Goal: Transaction & Acquisition: Purchase product/service

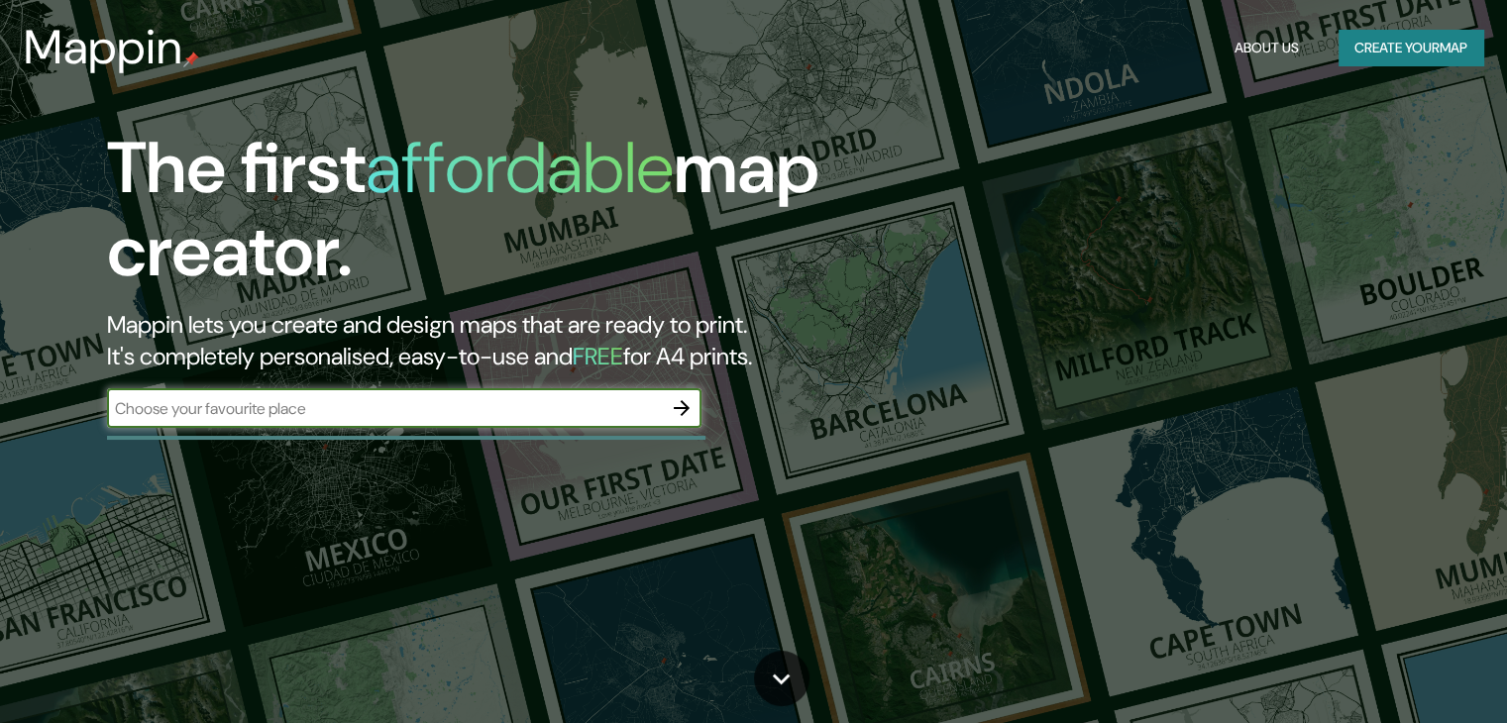
click at [420, 409] on input "text" at bounding box center [384, 408] width 555 height 23
click at [214, 408] on input "text" at bounding box center [384, 408] width 555 height 23
type input "[PERSON_NAME][GEOGRAPHIC_DATA]"
drag, startPoint x: 279, startPoint y: 408, endPoint x: 0, endPoint y: 423, distance: 279.7
click at [0, 416] on div "The first affordable map creator. Mappin lets you create and design maps that a…" at bounding box center [753, 361] width 1507 height 723
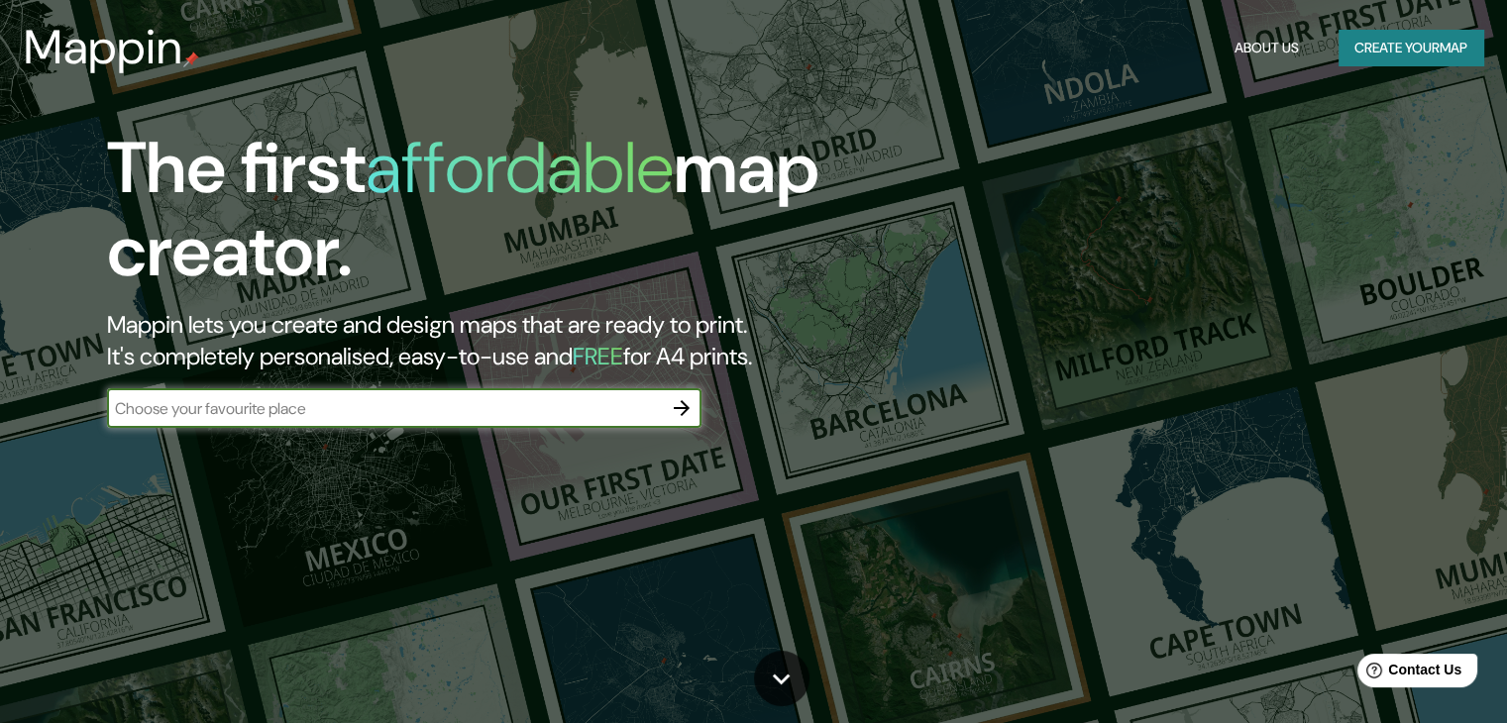
click at [385, 407] on input "text" at bounding box center [384, 408] width 555 height 23
type input "[PERSON_NAME][GEOGRAPHIC_DATA]"
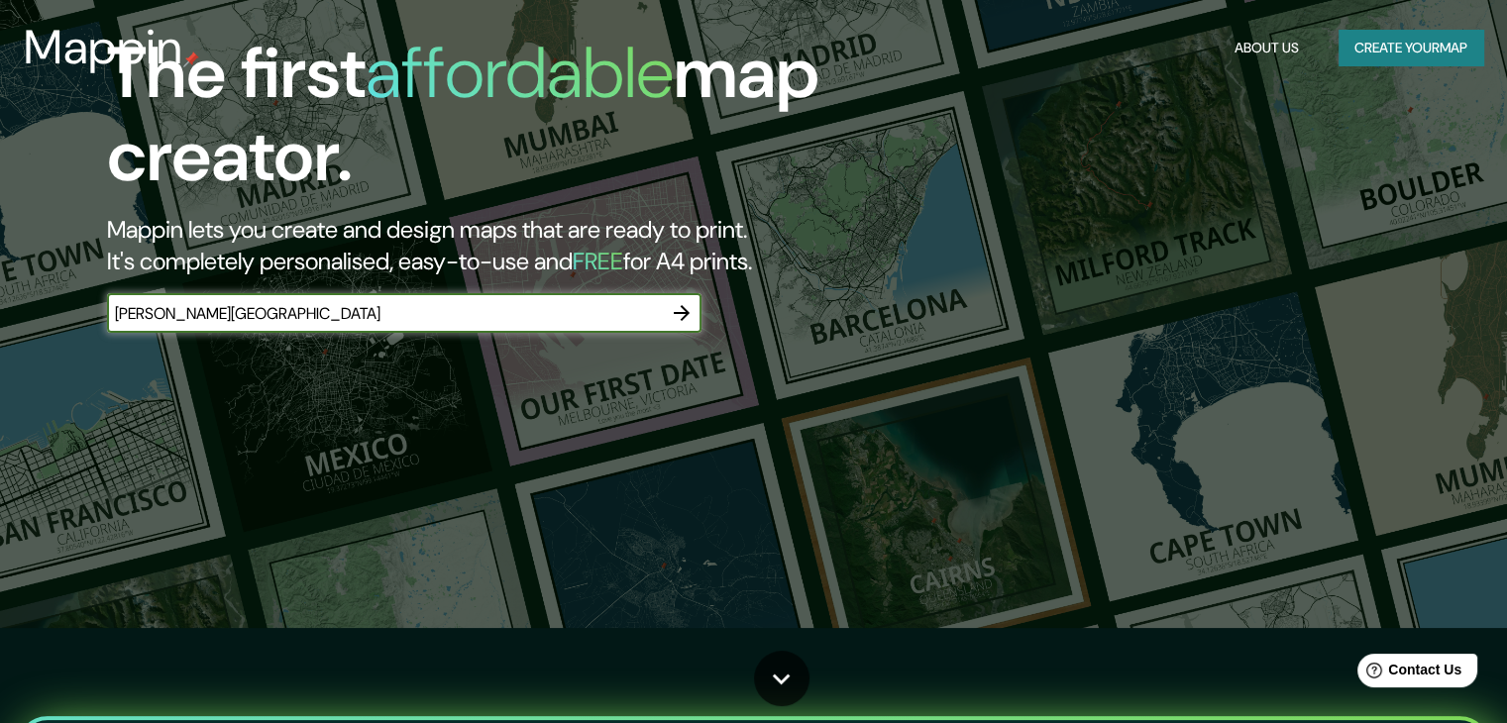
scroll to position [99, 0]
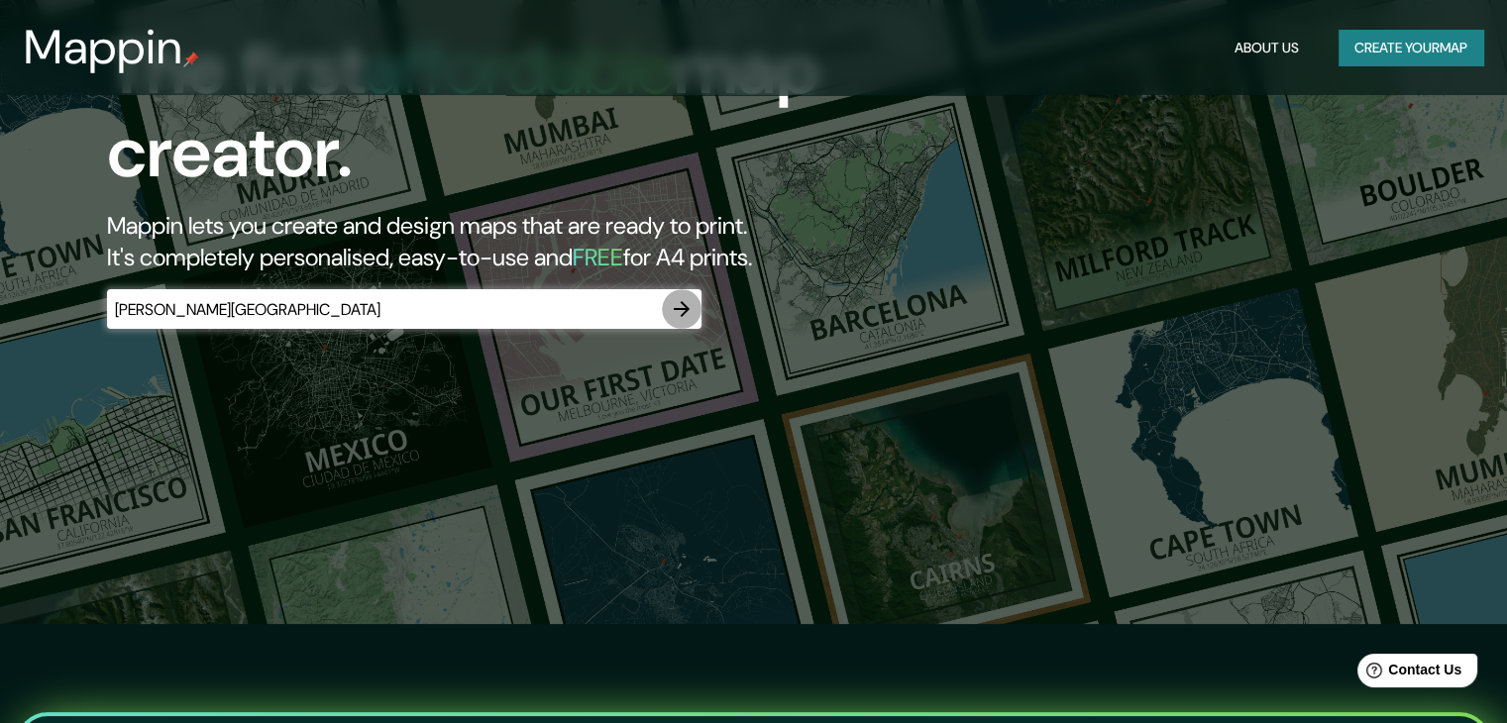
click at [681, 306] on icon "button" at bounding box center [682, 309] width 24 height 24
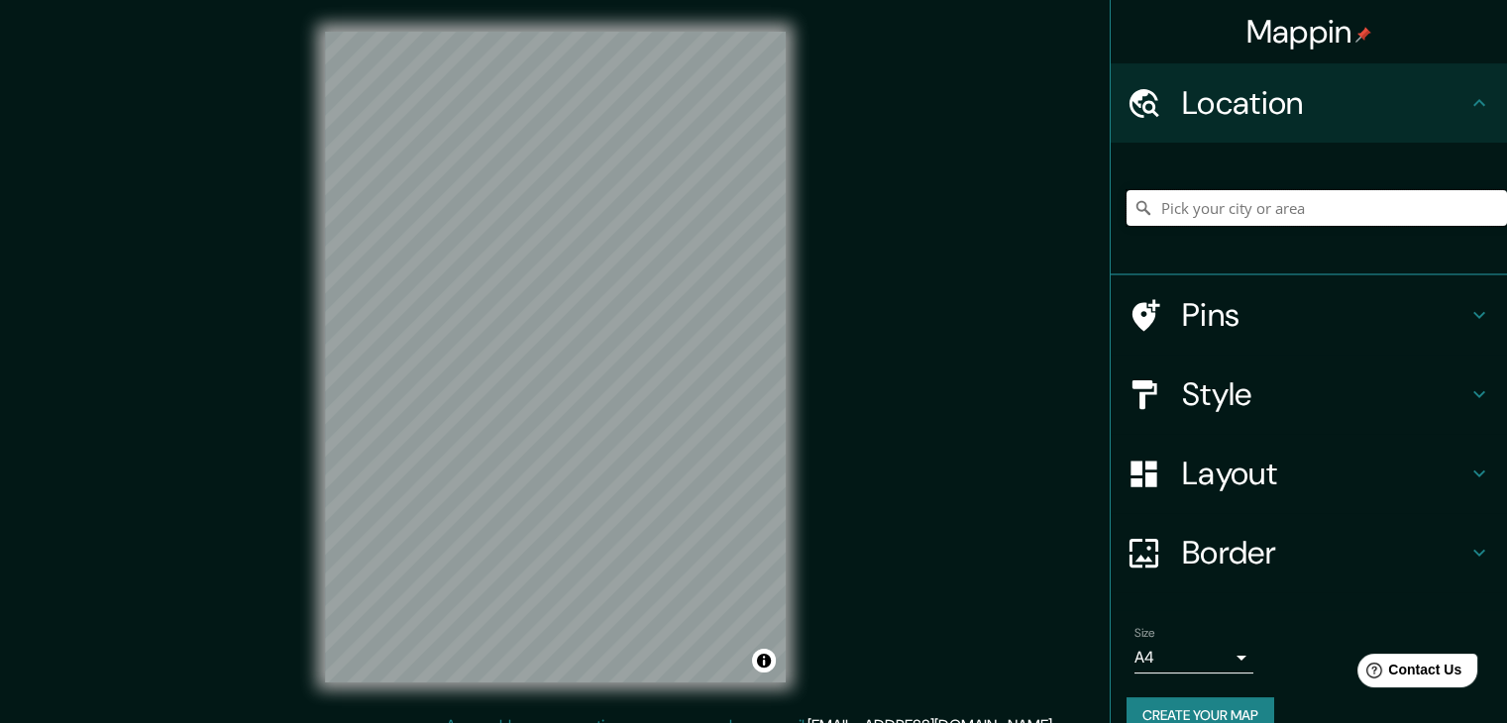
click at [1223, 218] on input "Pick your city or area" at bounding box center [1316, 208] width 380 height 36
click at [1211, 197] on input "Pick your city or area" at bounding box center [1316, 208] width 380 height 36
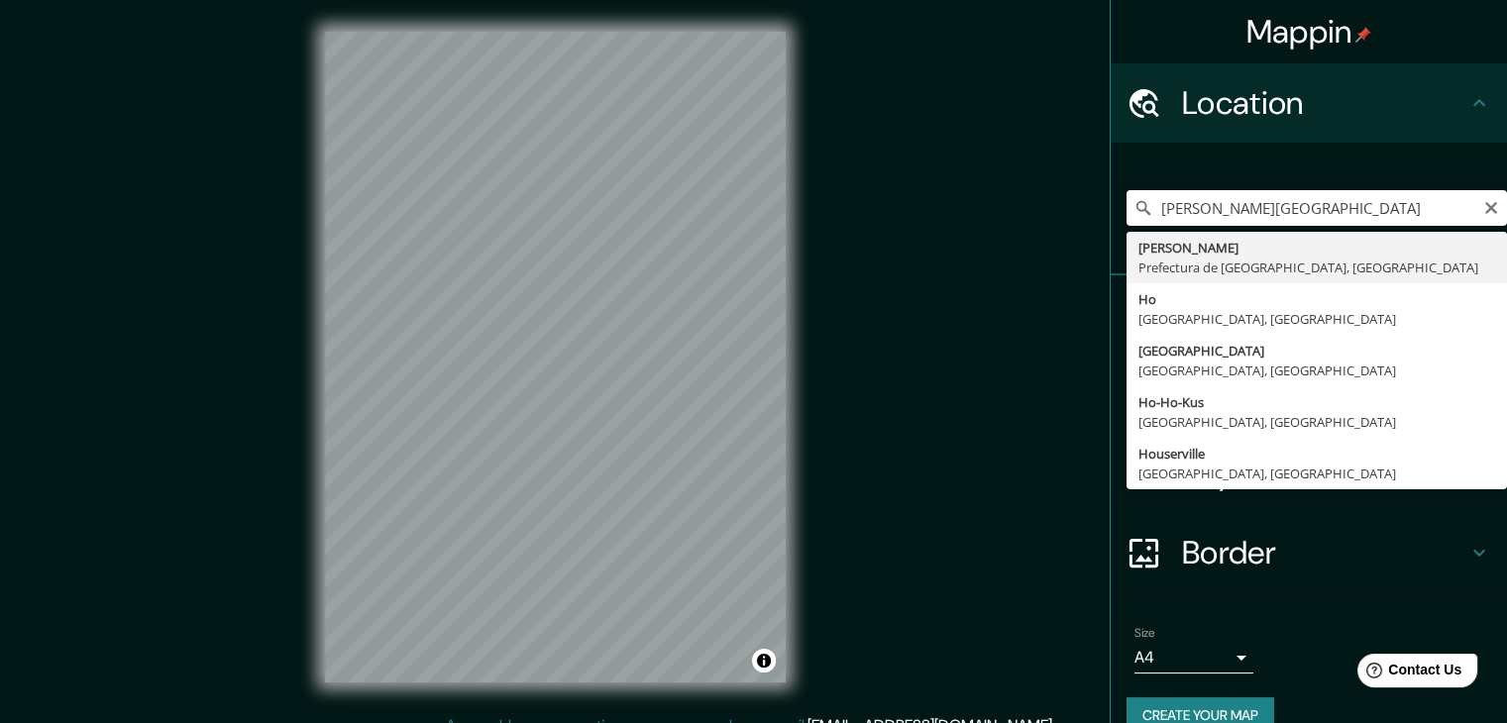
type input "[PERSON_NAME], Prefectura de [GEOGRAPHIC_DATA], [GEOGRAPHIC_DATA]"
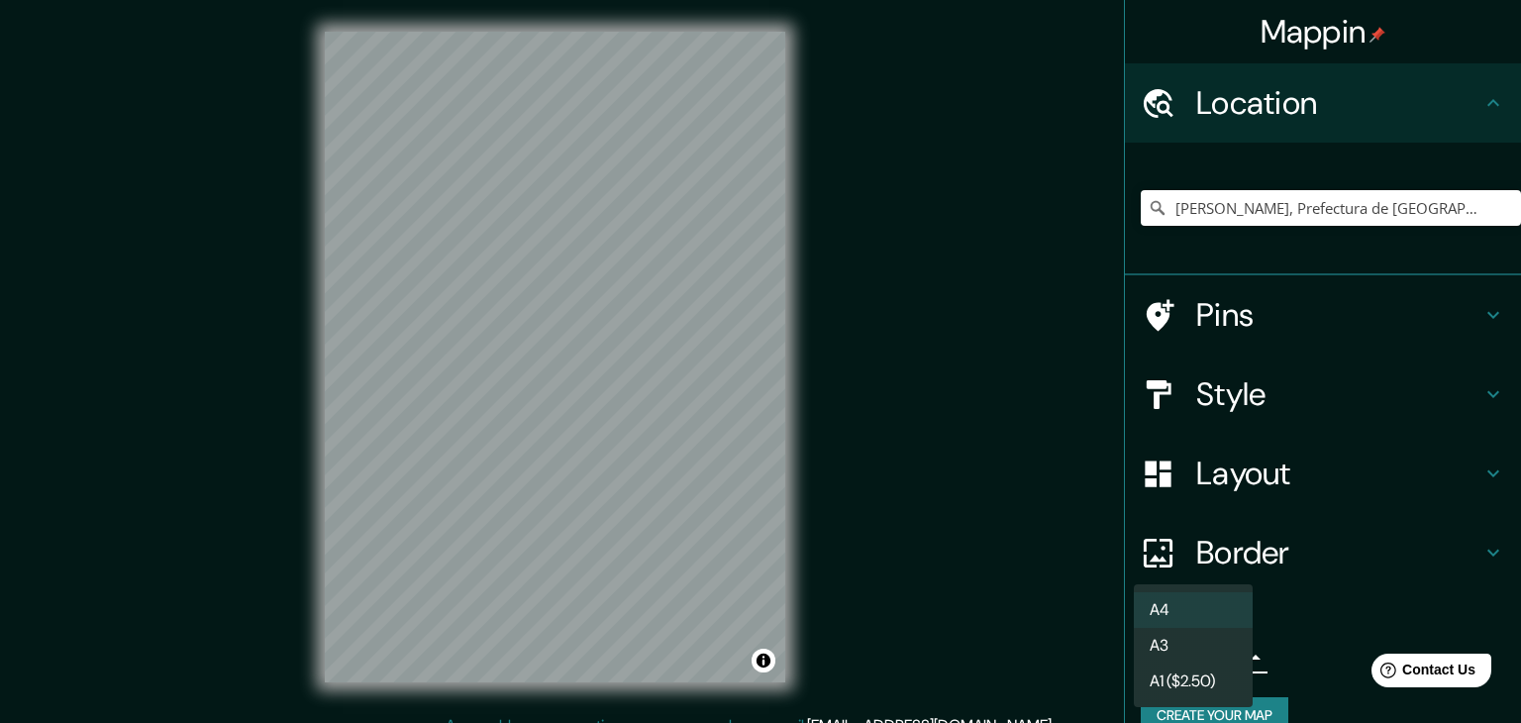
click at [1154, 660] on body "Mappin Location [GEOGRAPHIC_DATA], Prefectura de [GEOGRAPHIC_DATA], [GEOGRAPHIC…" at bounding box center [760, 361] width 1521 height 723
click at [1198, 645] on li "A3" at bounding box center [1193, 646] width 119 height 36
type input "a4"
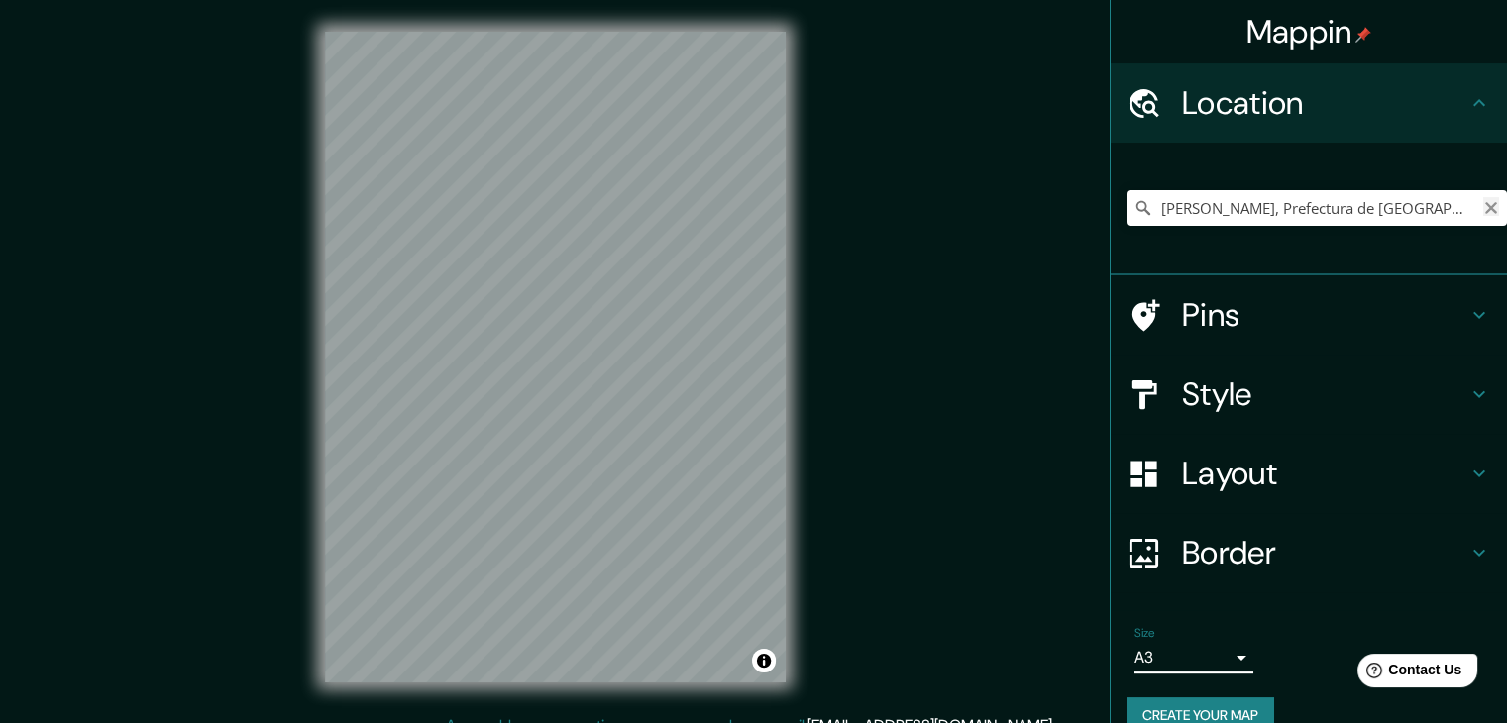
click at [1483, 206] on icon "Clear" at bounding box center [1491, 208] width 16 height 16
paste input "3-chōme-21 Nishikamata, [GEOGRAPHIC_DATA], [GEOGRAPHIC_DATA]-to 144-0051, [GEOG…"
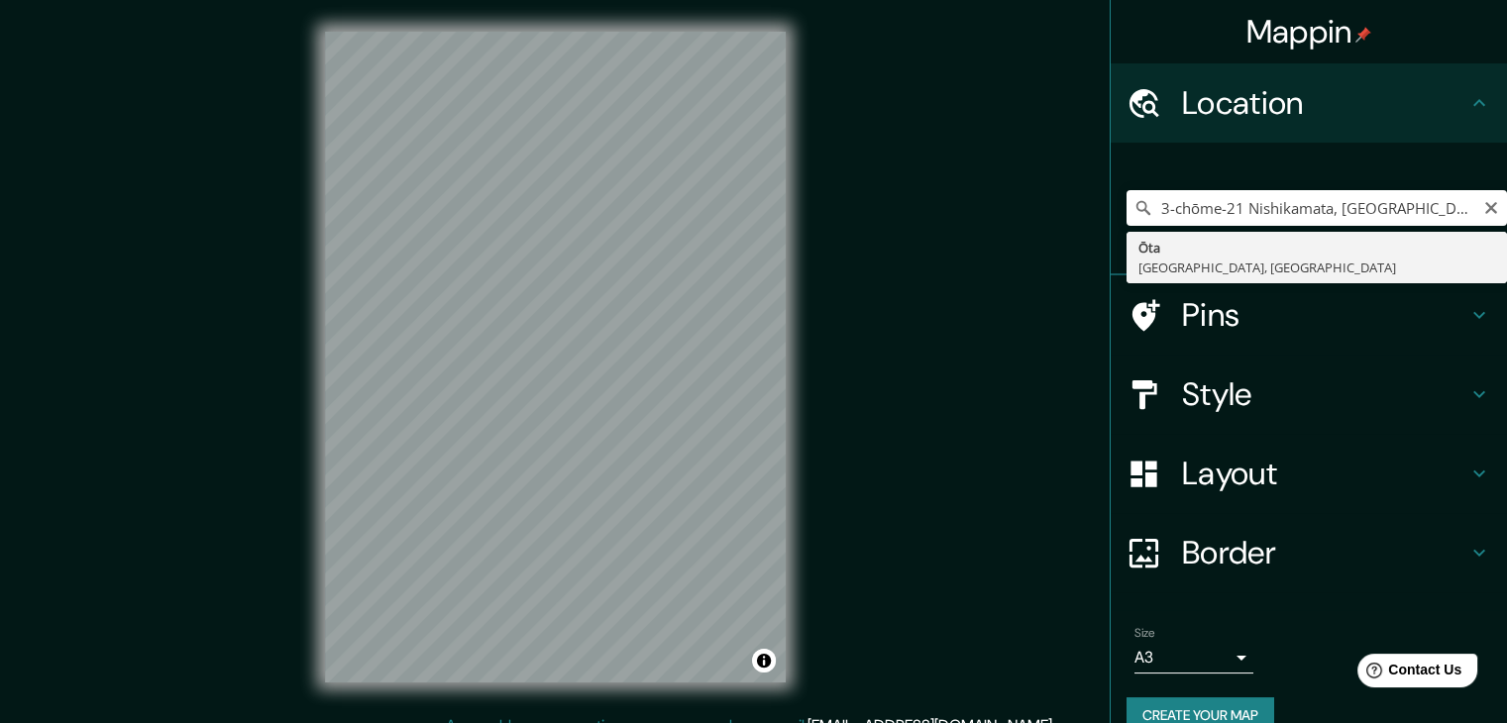
type input "[GEOGRAPHIC_DATA], [GEOGRAPHIC_DATA], [GEOGRAPHIC_DATA]"
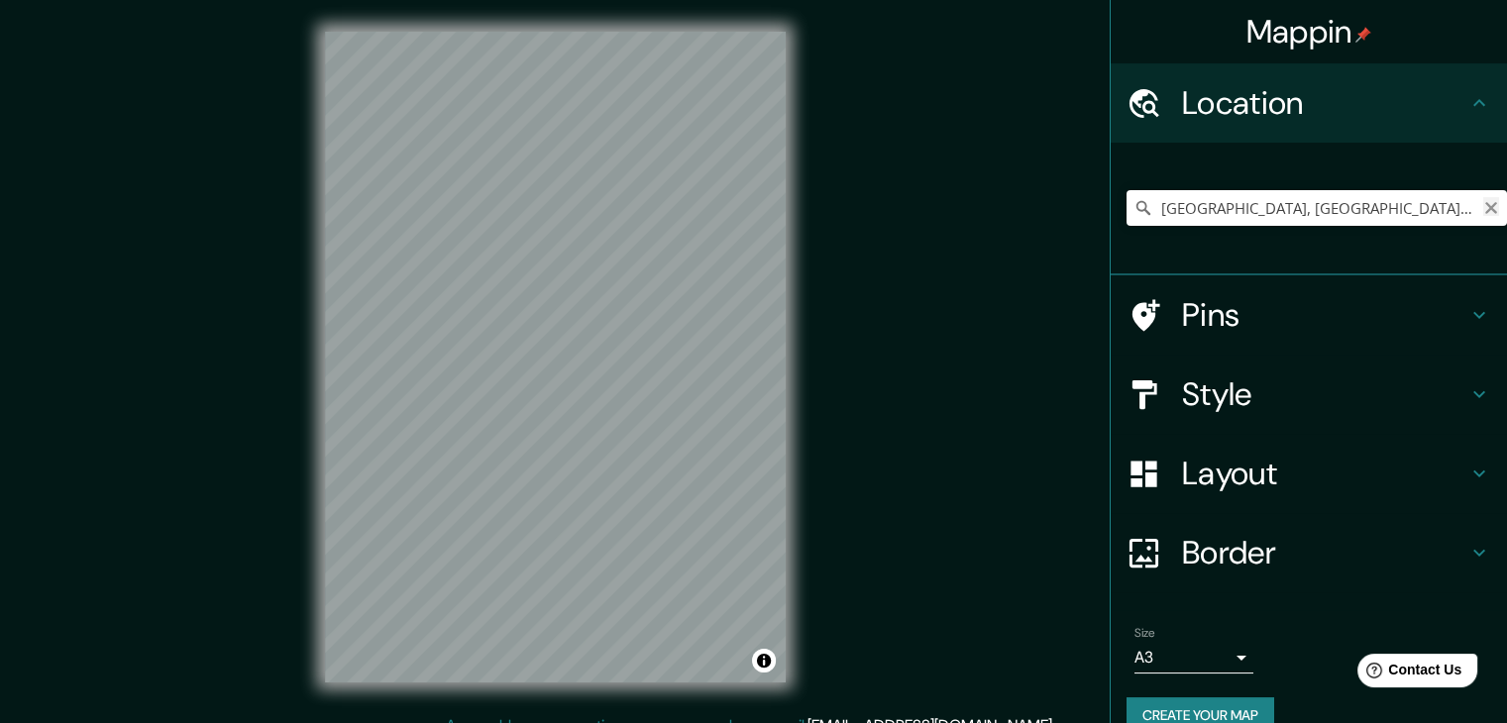
click at [1483, 208] on icon "Clear" at bounding box center [1491, 208] width 16 height 16
click at [1255, 183] on div at bounding box center [1316, 207] width 380 height 99
click at [1172, 208] on input "Pick your city or area" at bounding box center [1316, 208] width 380 height 36
paste input "35.567605, 139.709747"
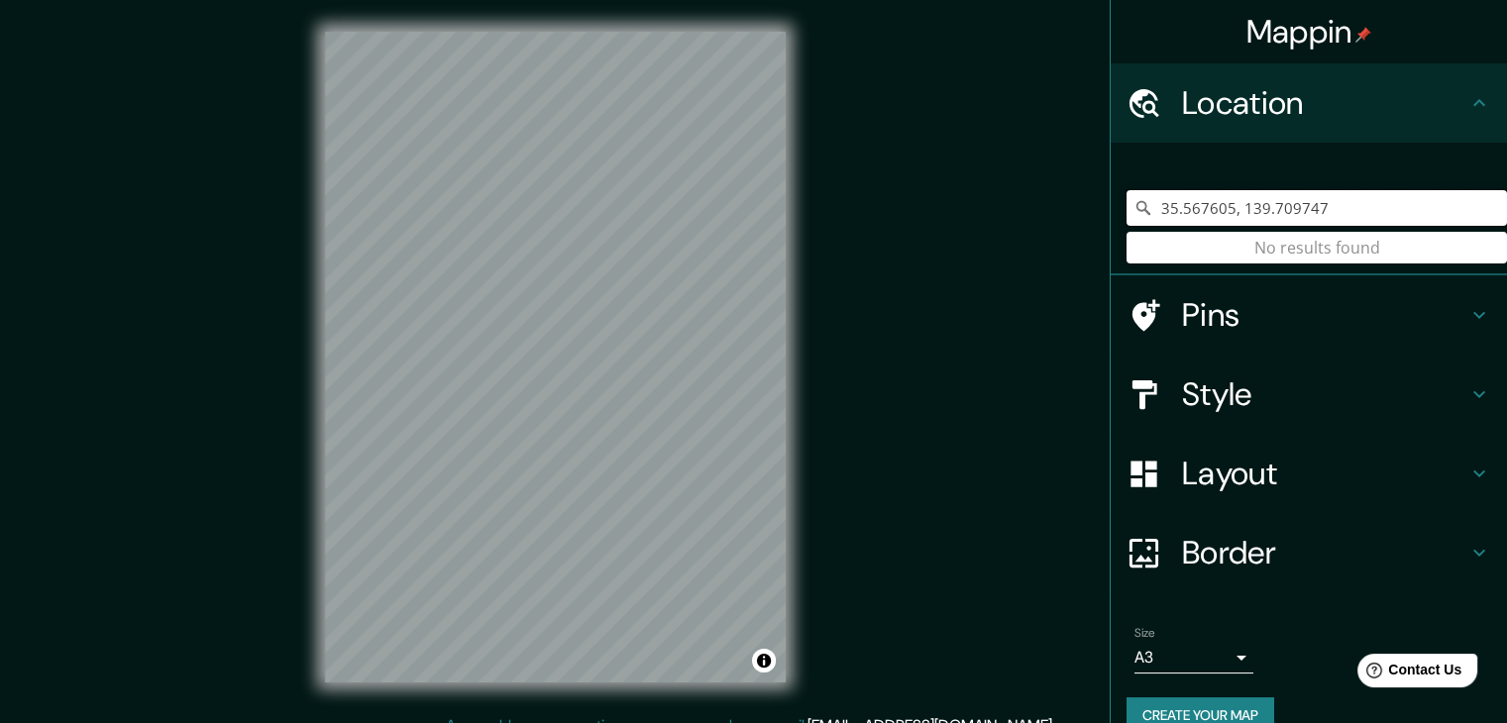
click at [1144, 209] on input "35.567605, 139.709747" at bounding box center [1316, 208] width 380 height 36
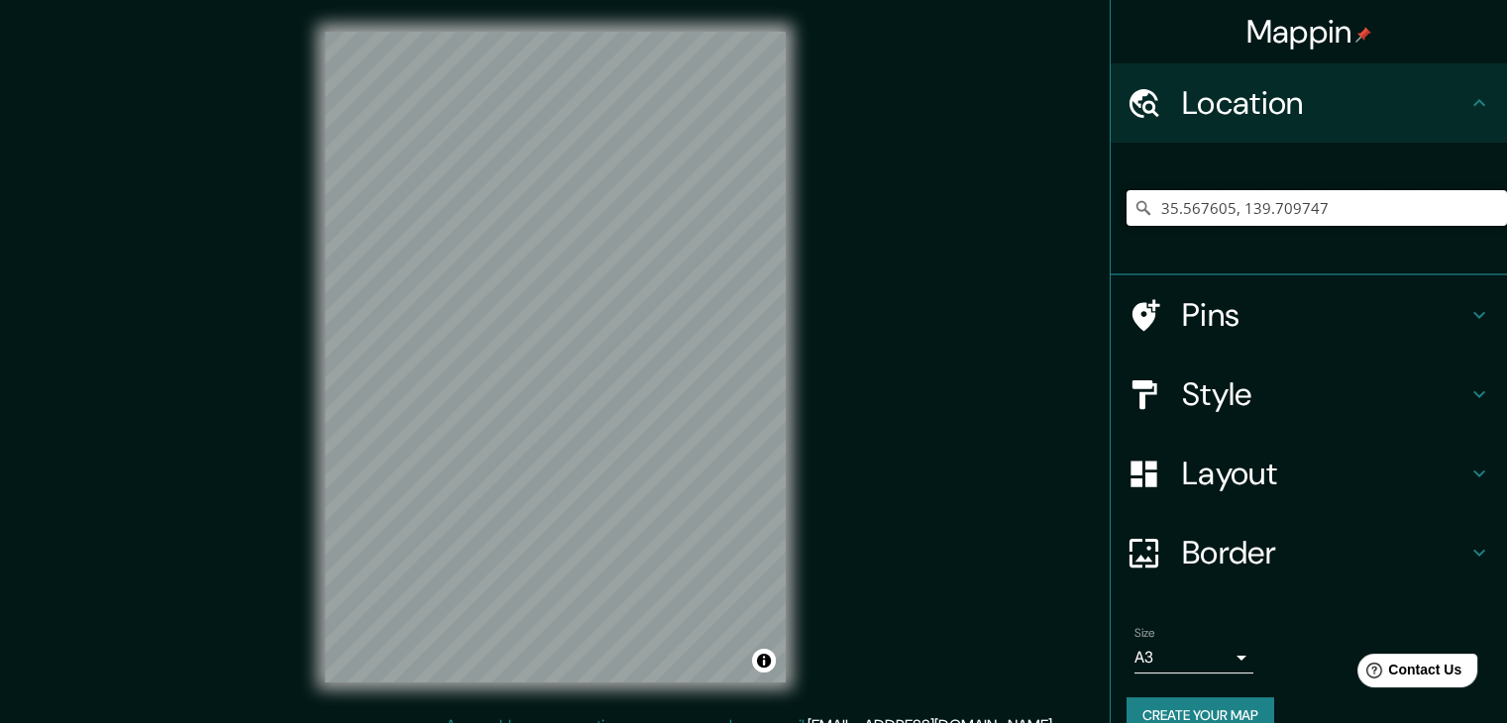
type input "35.567605, 139.709747"
drag, startPoint x: 1328, startPoint y: 213, endPoint x: 1034, endPoint y: 213, distance: 294.2
click at [1034, 213] on div "Mappin Location [GEOGRAPHIC_DATA] Pins Style Layout Border Choose a border. Hin…" at bounding box center [753, 373] width 1507 height 746
paste input "3-chōme-21 Nishikamata"
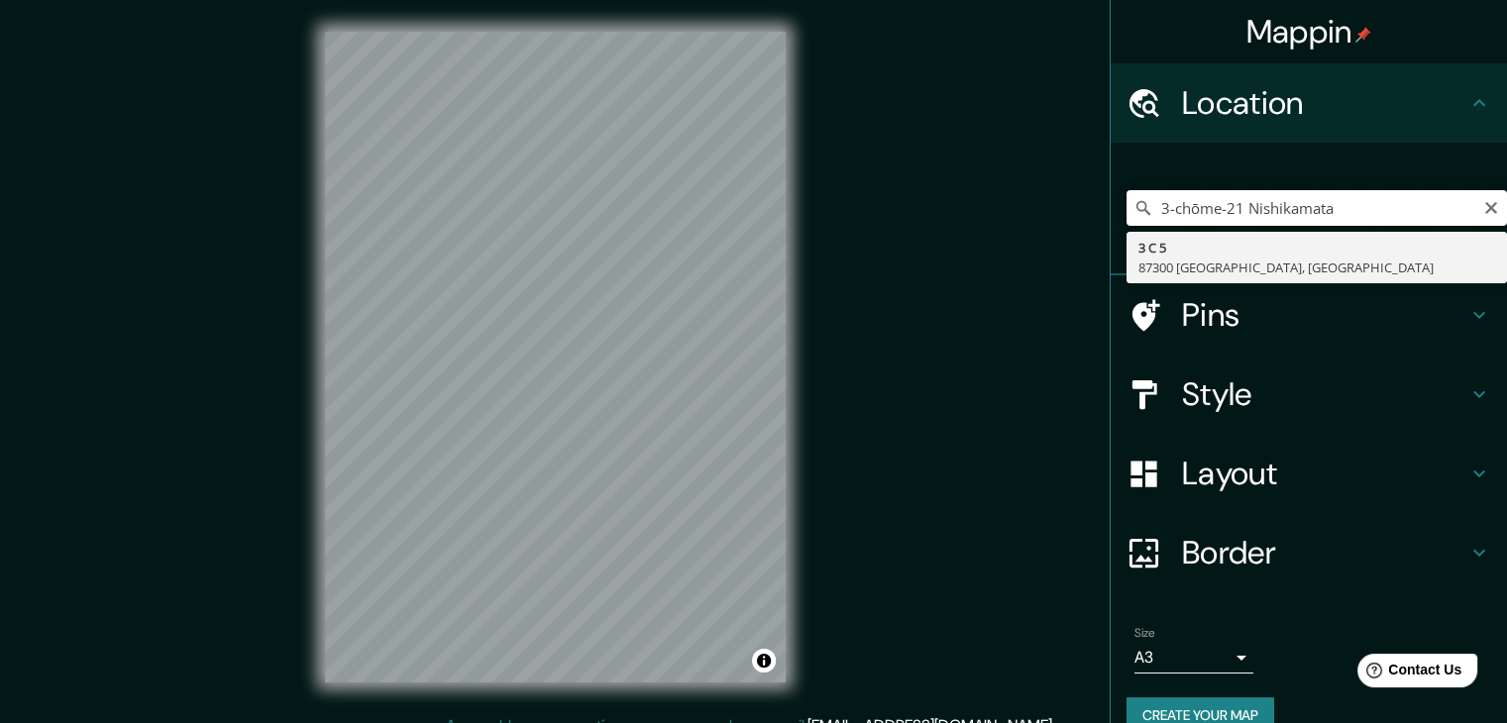
click at [1209, 204] on input "3-chōme-21 Nishikamata" at bounding box center [1316, 208] width 380 height 36
click at [1211, 209] on input "3-chōme- 21 Nishikamata" at bounding box center [1316, 208] width 380 height 36
click at [1157, 209] on input "3-chōme 21 Nishikamata" at bounding box center [1316, 208] width 380 height 36
click at [1358, 209] on input "3 chōme 21 Nishikamata" at bounding box center [1316, 208] width 380 height 36
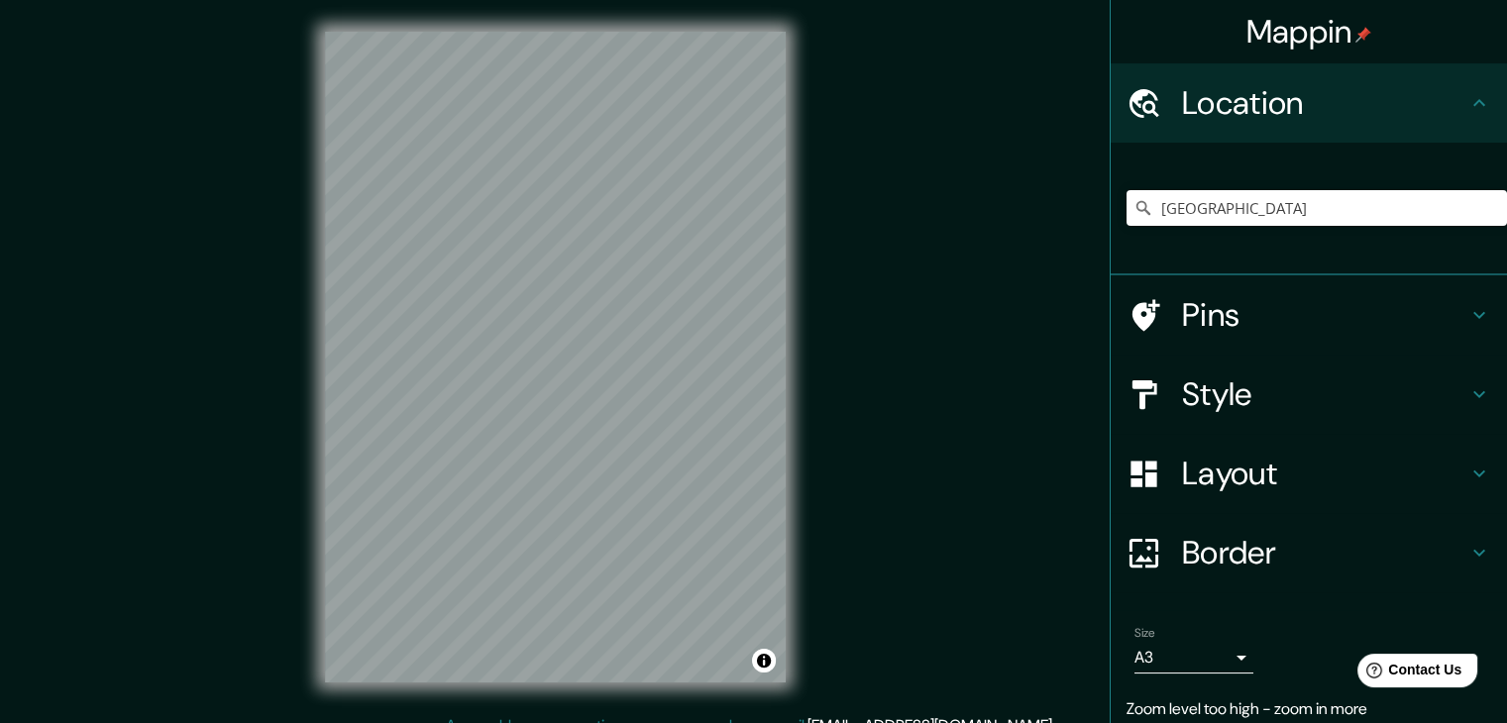
click at [1247, 382] on h4 "Style" at bounding box center [1324, 394] width 285 height 40
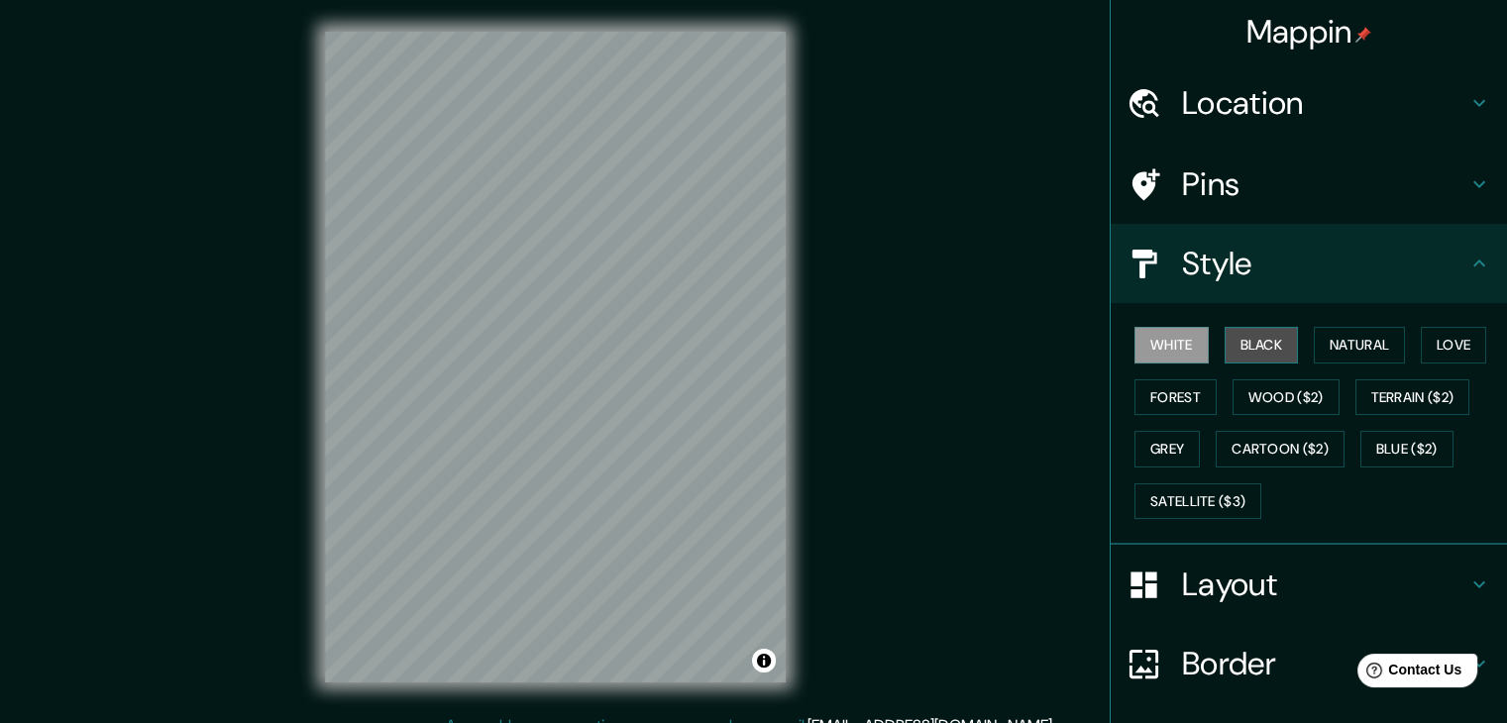
click at [1255, 345] on button "Black" at bounding box center [1261, 345] width 74 height 37
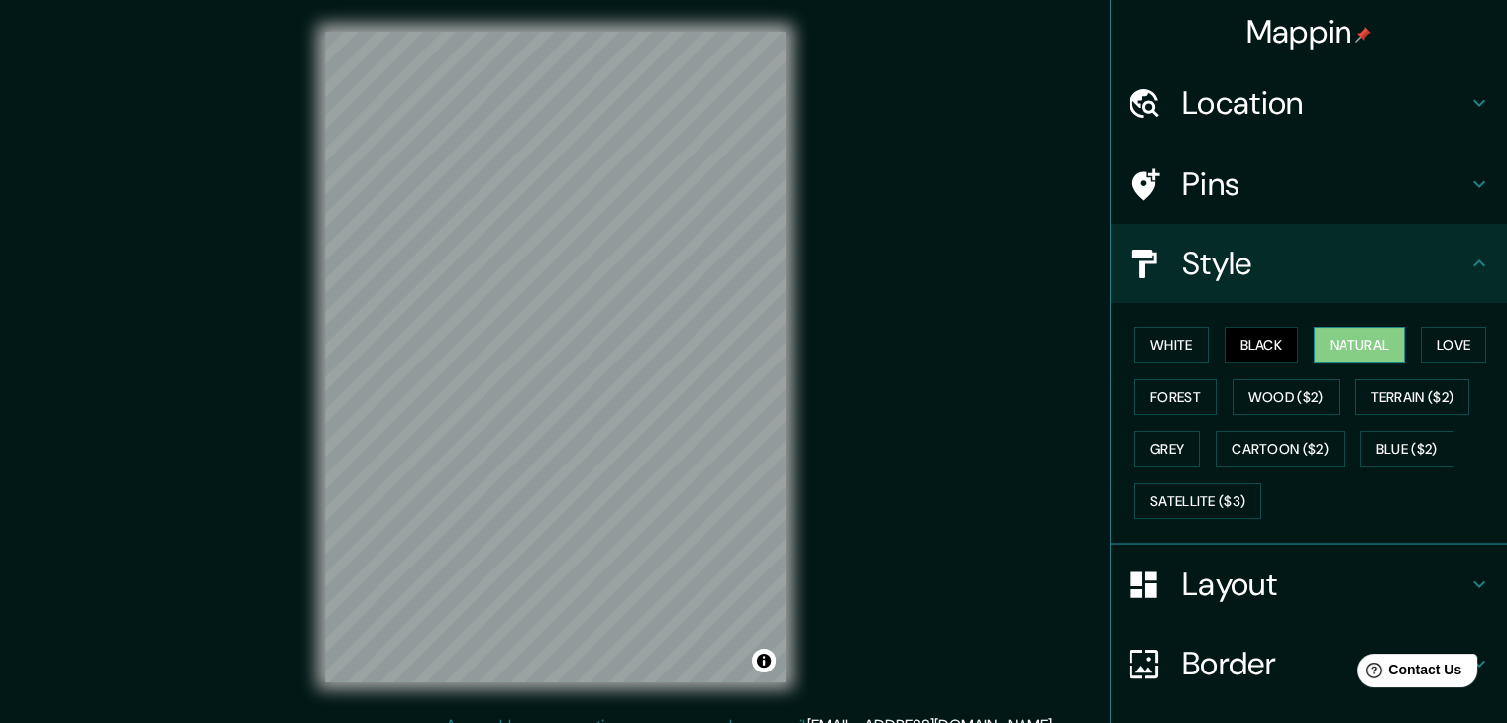
click at [1358, 345] on button "Natural" at bounding box center [1358, 345] width 91 height 37
click at [1463, 335] on button "Love" at bounding box center [1452, 345] width 65 height 37
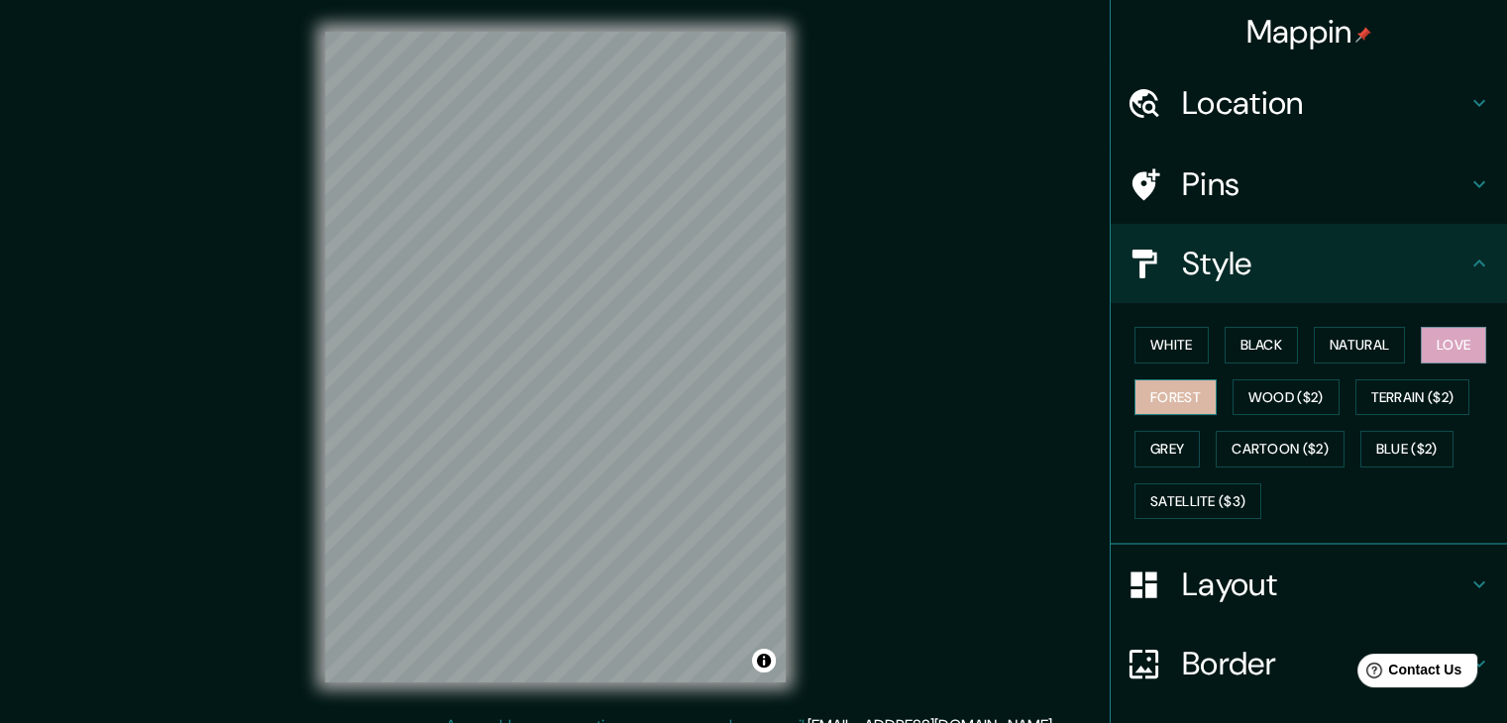
click at [1173, 403] on button "Forest" at bounding box center [1175, 397] width 82 height 37
click at [1278, 399] on button "Wood ($2)" at bounding box center [1285, 397] width 107 height 37
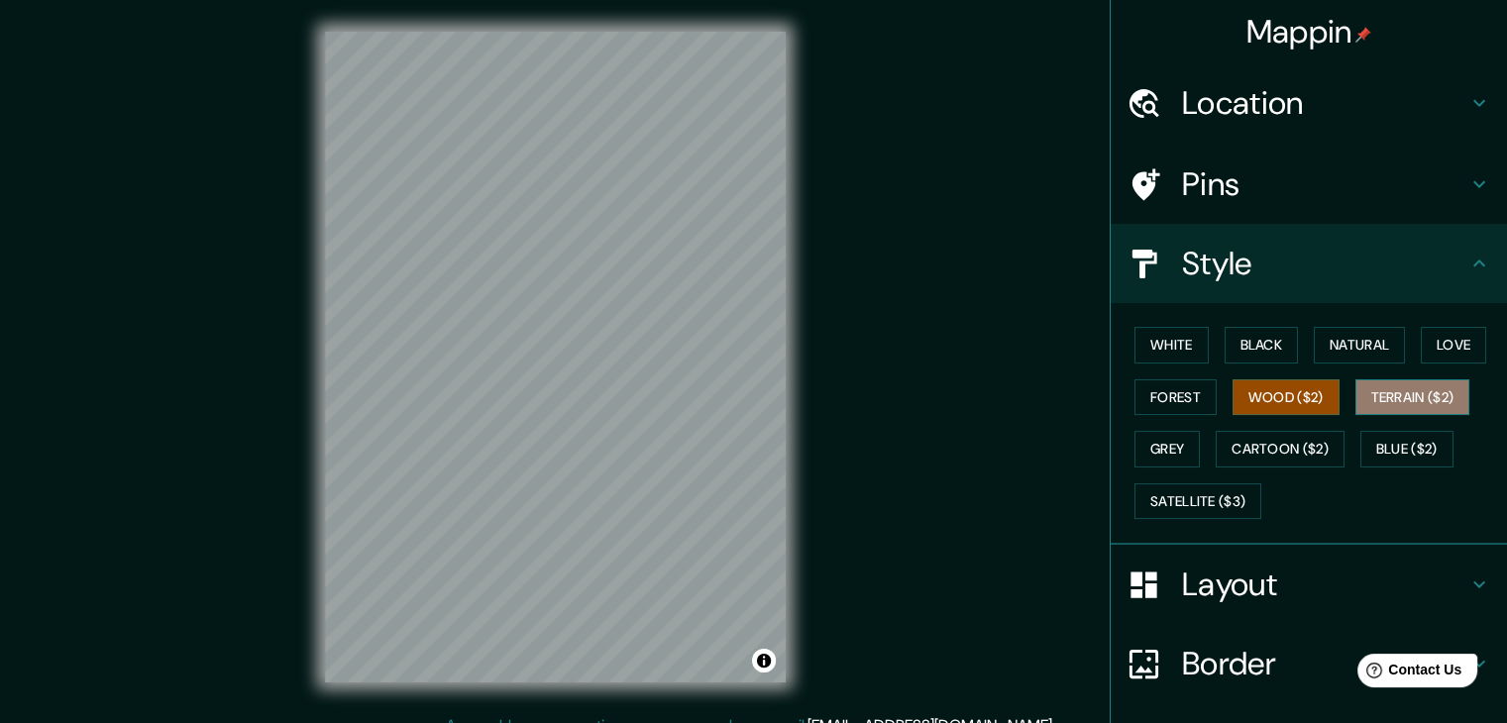
click at [1440, 386] on button "Terrain ($2)" at bounding box center [1412, 397] width 115 height 37
click at [1176, 397] on button "Forest" at bounding box center [1175, 397] width 82 height 37
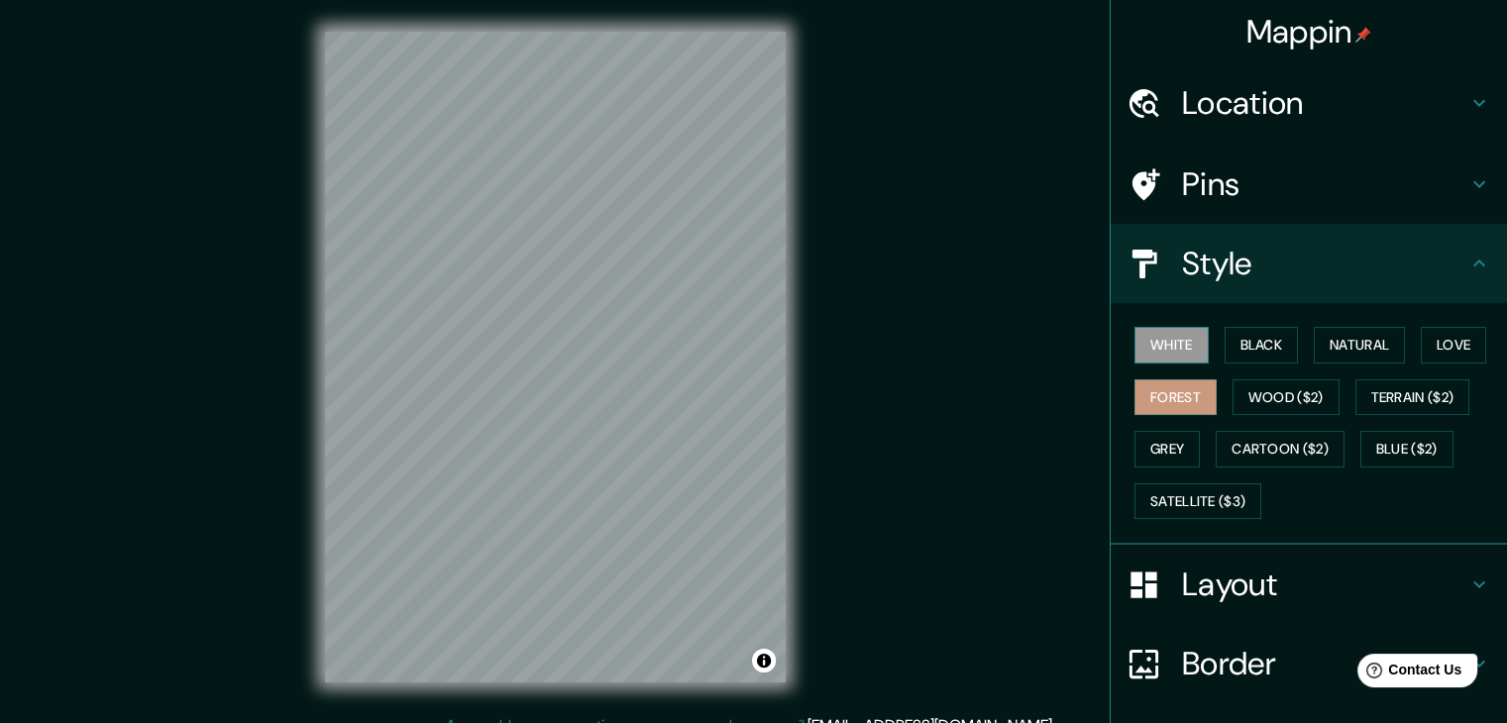
click at [1171, 345] on button "White" at bounding box center [1171, 345] width 74 height 37
click at [1275, 205] on div "Pins" at bounding box center [1308, 184] width 396 height 79
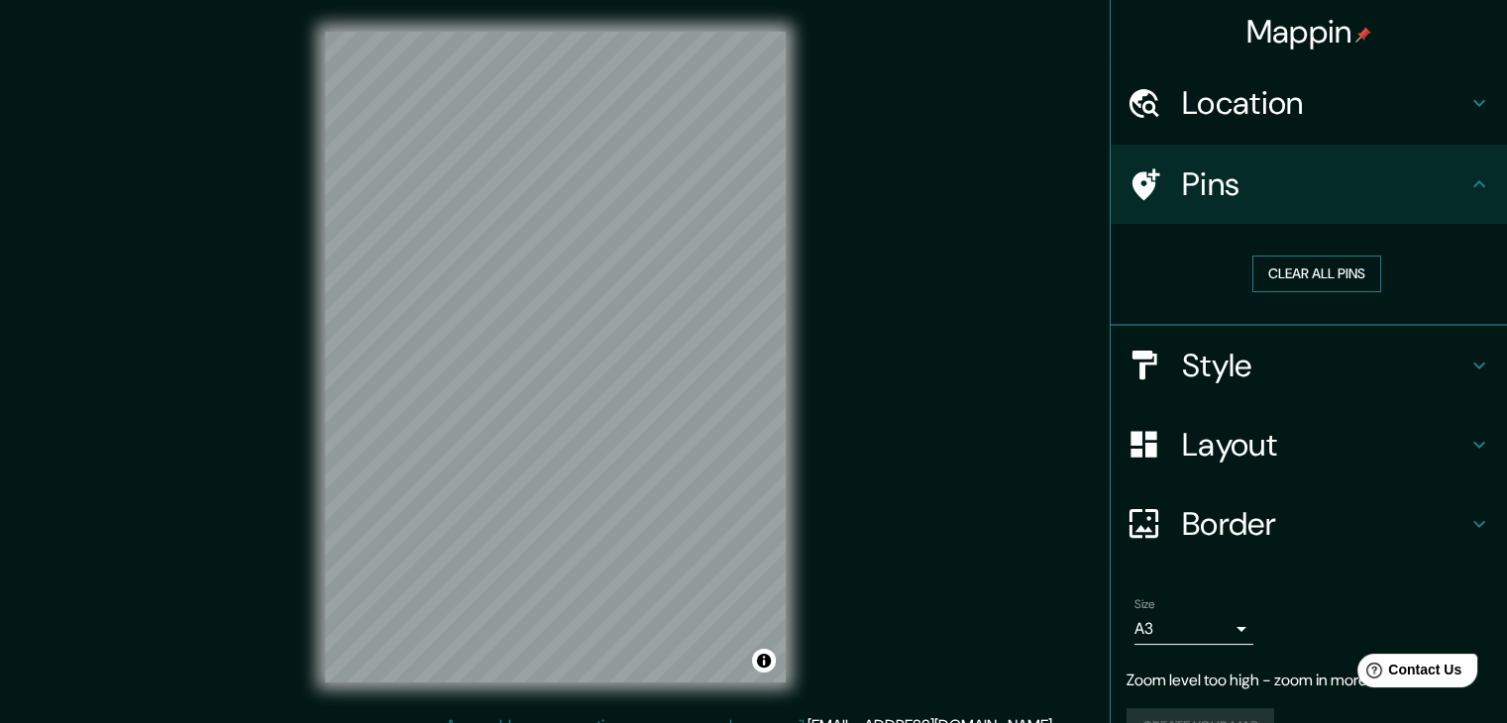
click at [1291, 282] on button "Clear all pins" at bounding box center [1316, 274] width 129 height 37
click at [1295, 270] on button "Clear all pins" at bounding box center [1316, 274] width 129 height 37
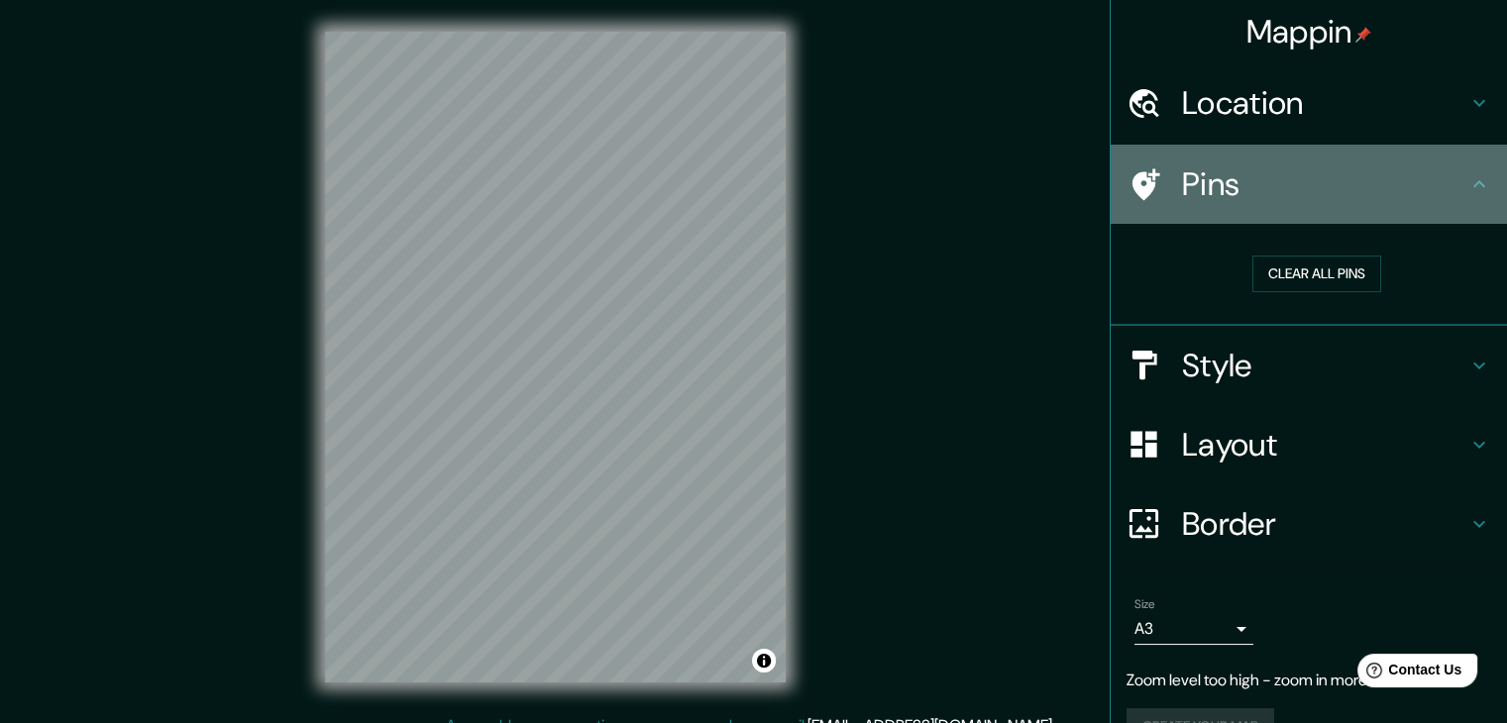
click at [1137, 178] on icon at bounding box center [1146, 184] width 28 height 32
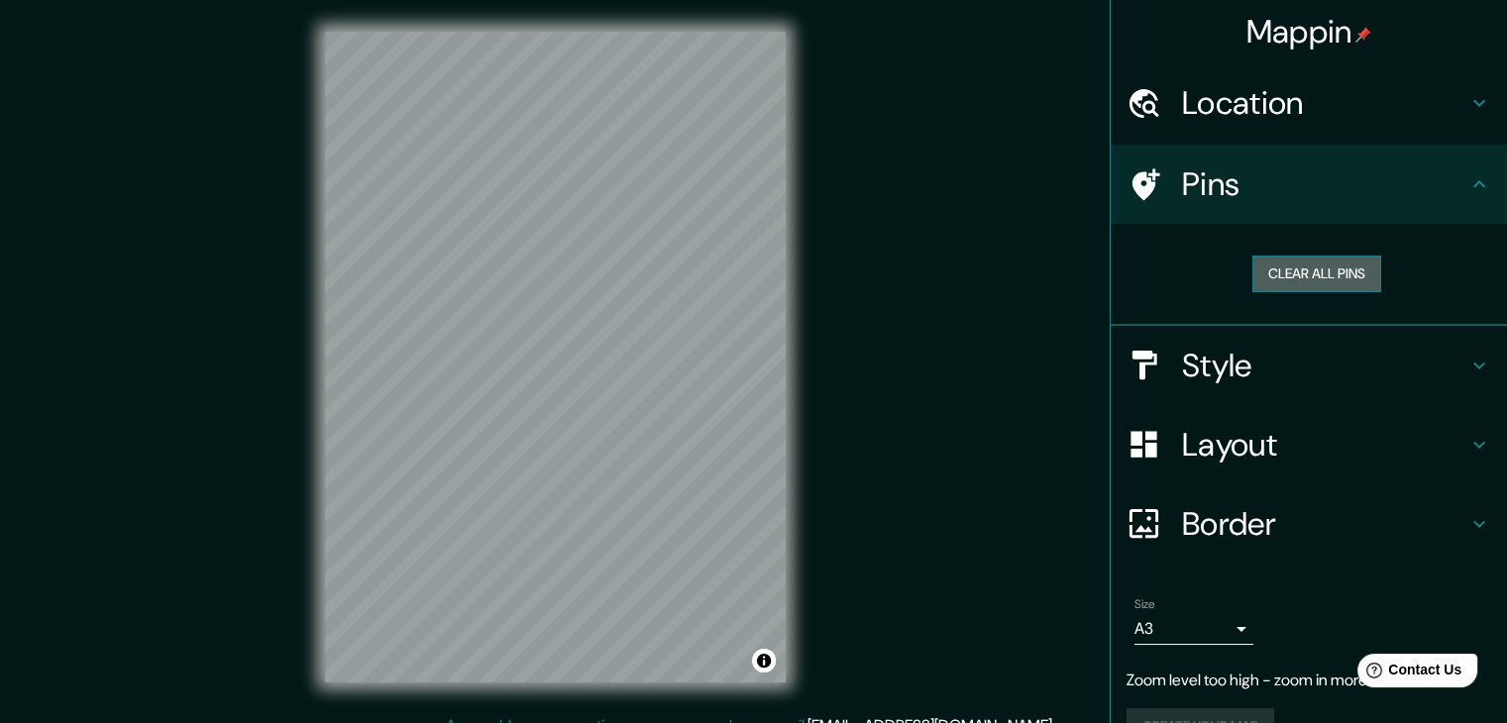
click at [1339, 280] on button "Clear all pins" at bounding box center [1316, 274] width 129 height 37
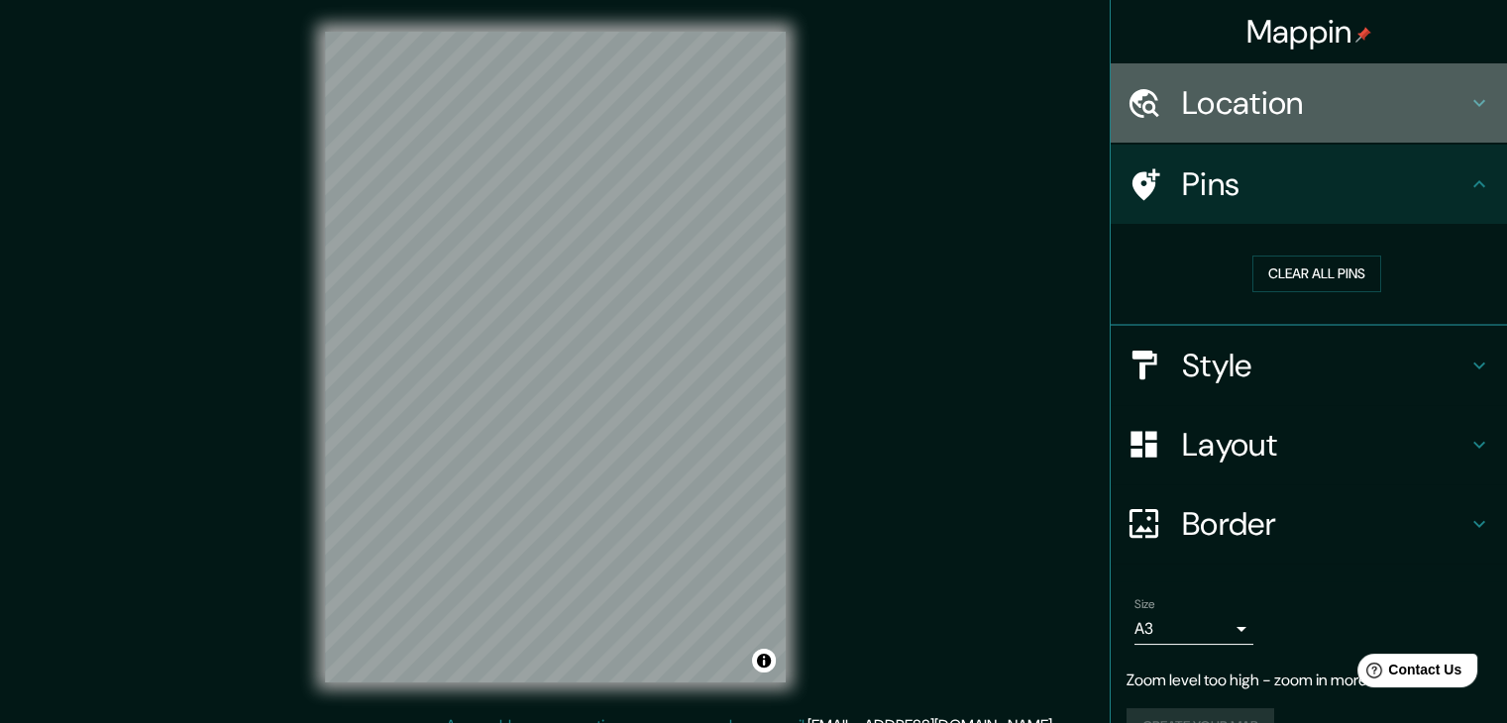
click at [1265, 108] on h4 "Location" at bounding box center [1324, 103] width 285 height 40
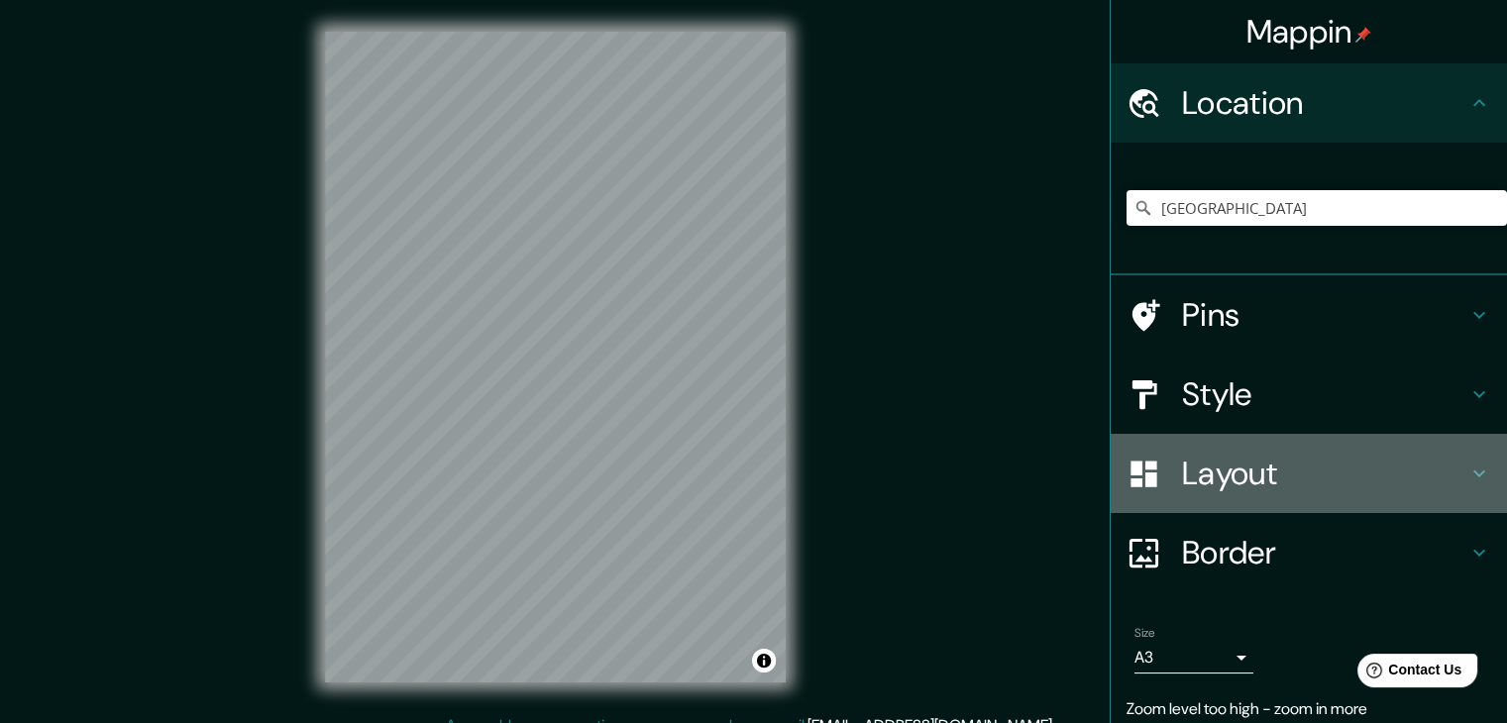
click at [1233, 479] on h4 "Layout" at bounding box center [1324, 474] width 285 height 40
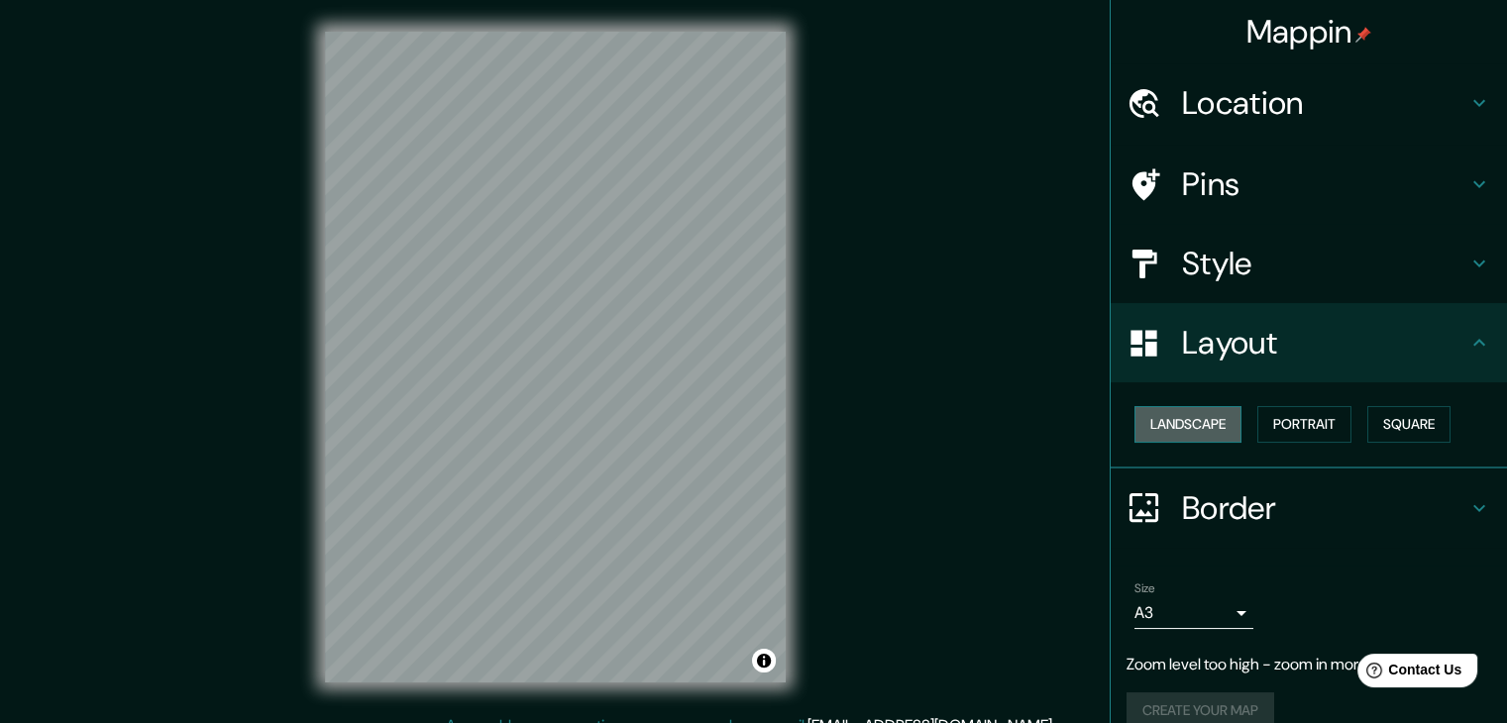
click at [1203, 417] on button "Landscape" at bounding box center [1187, 424] width 107 height 37
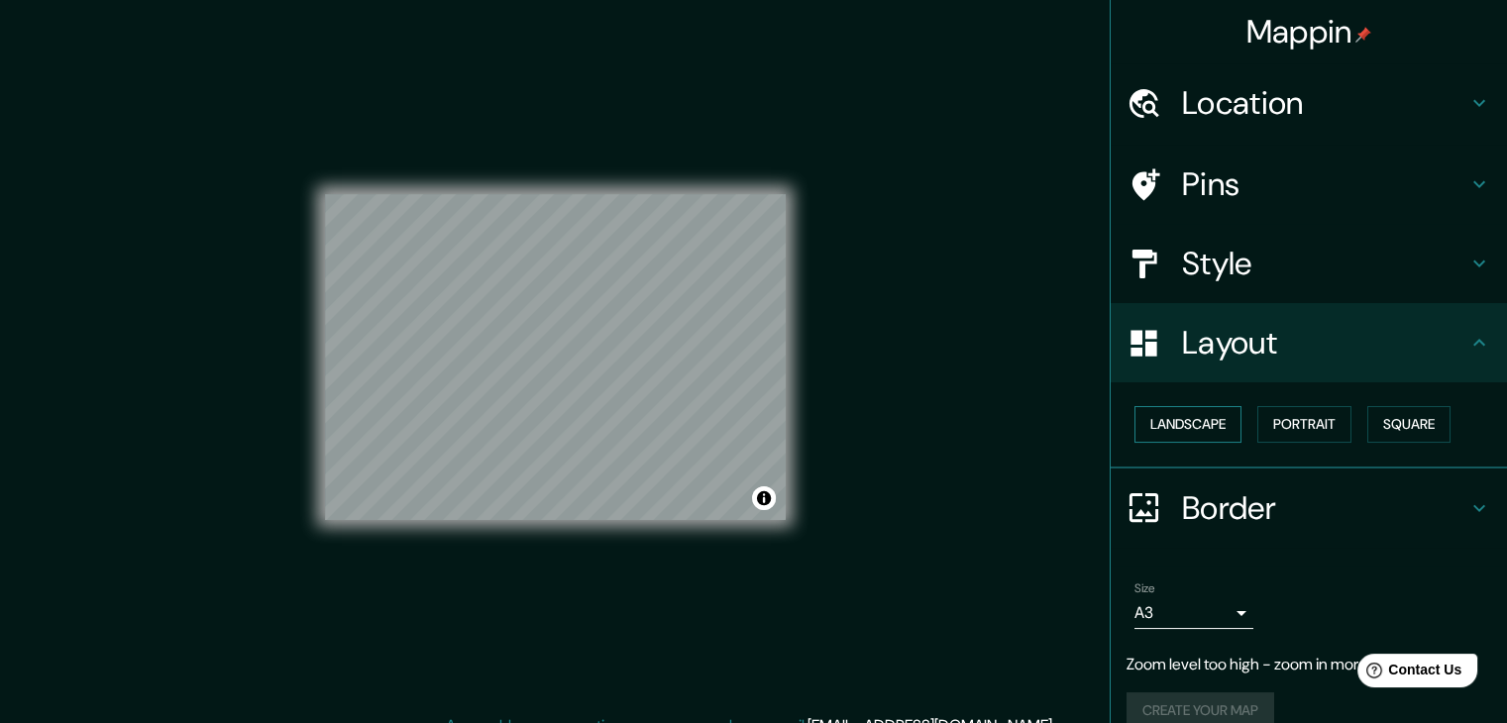
click at [1203, 417] on button "Landscape" at bounding box center [1187, 424] width 107 height 37
click at [1311, 421] on button "Portrait" at bounding box center [1304, 424] width 94 height 37
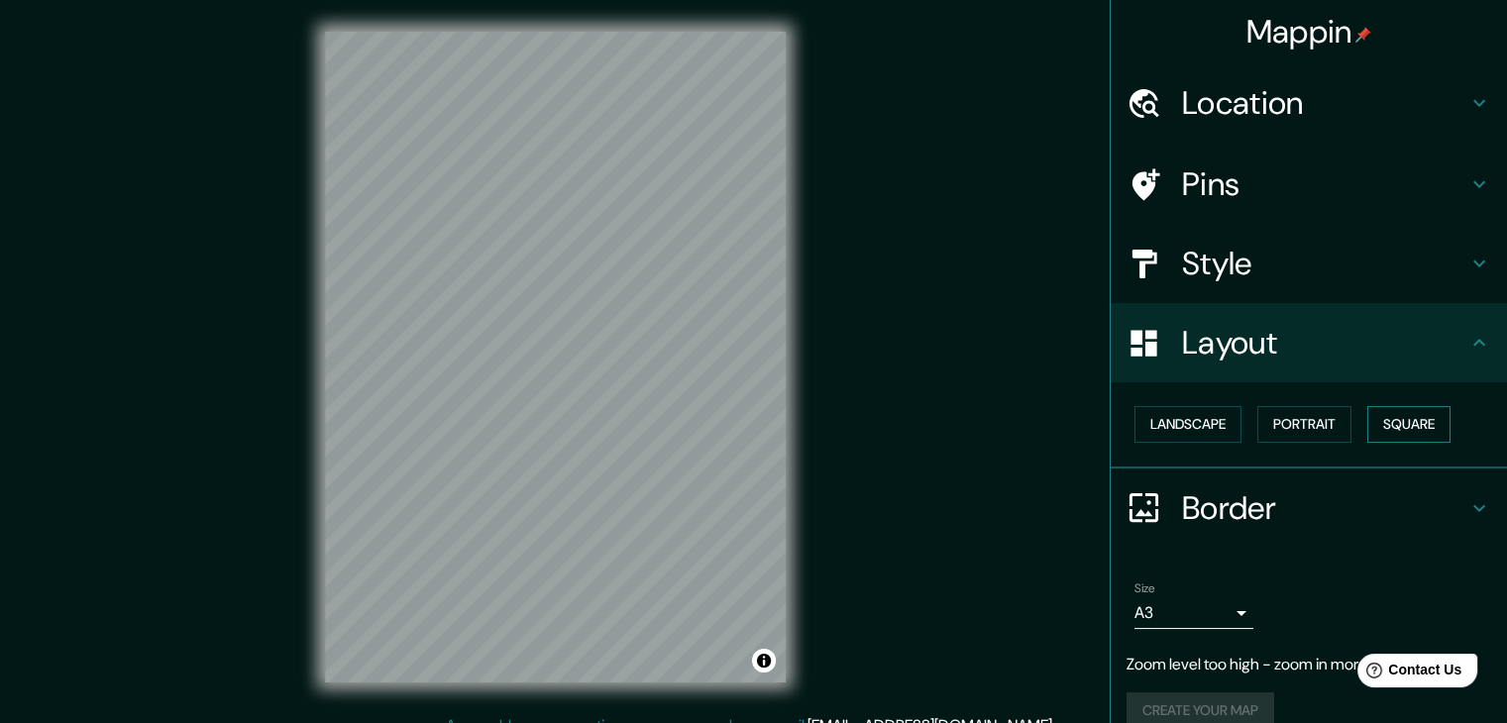
click at [1400, 433] on button "Square" at bounding box center [1408, 424] width 83 height 37
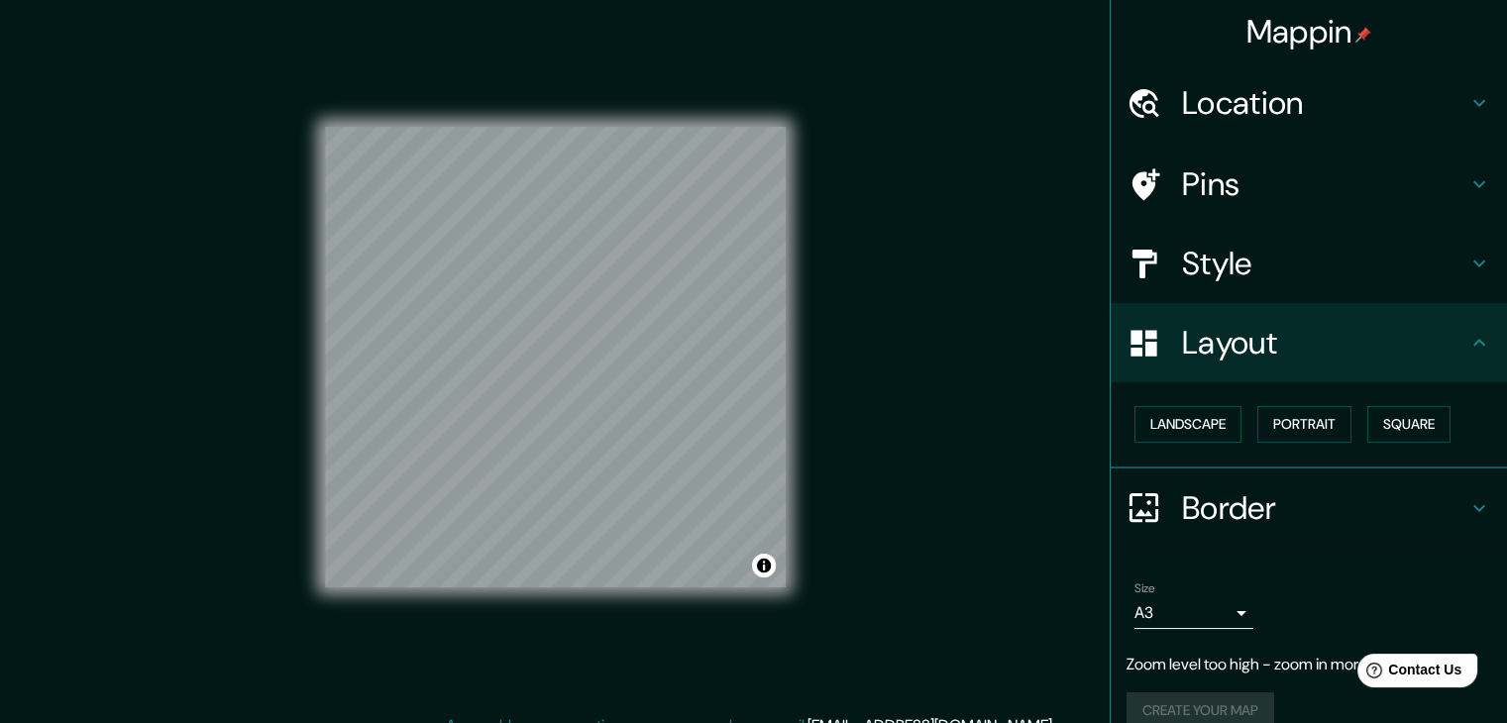
click at [1230, 112] on h4 "Location" at bounding box center [1324, 103] width 285 height 40
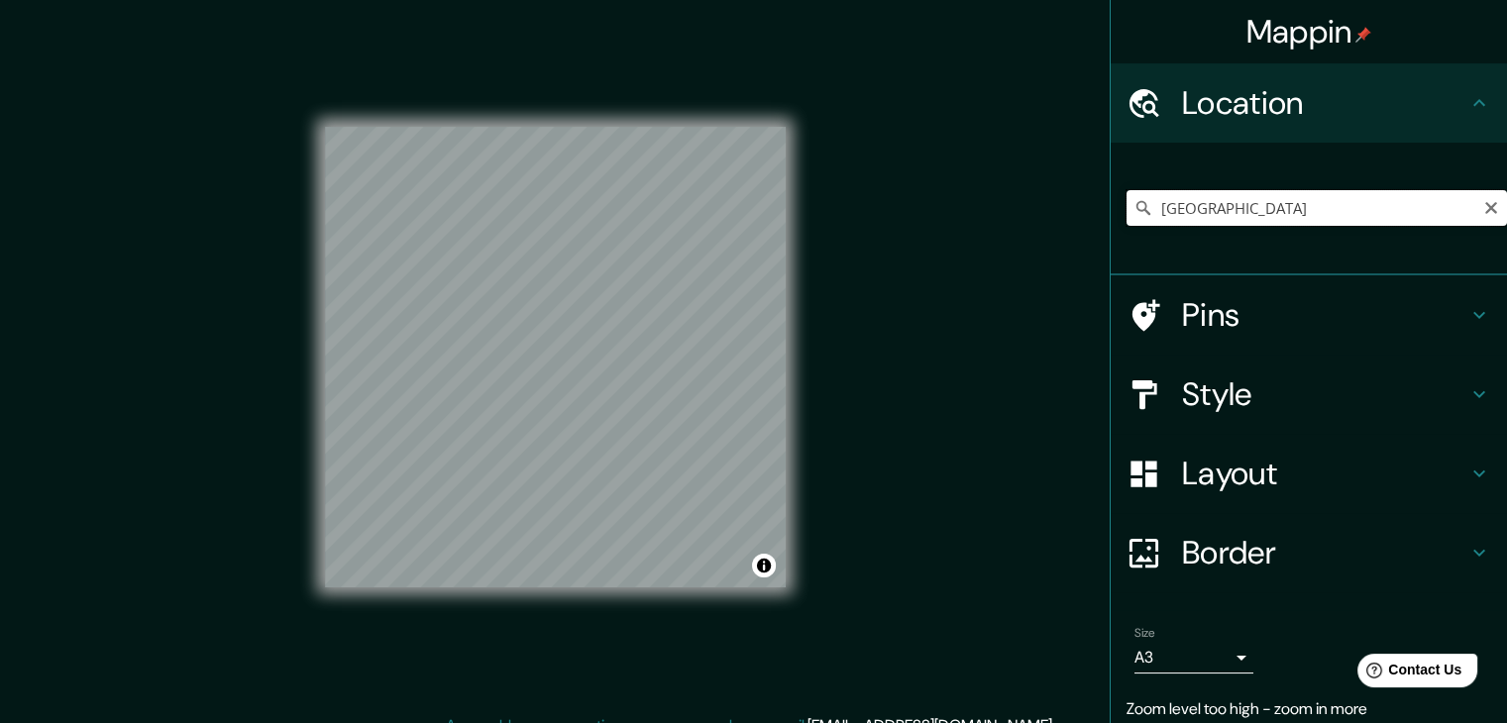
click at [1261, 203] on input "[GEOGRAPHIC_DATA]" at bounding box center [1316, 208] width 380 height 36
type input "J"
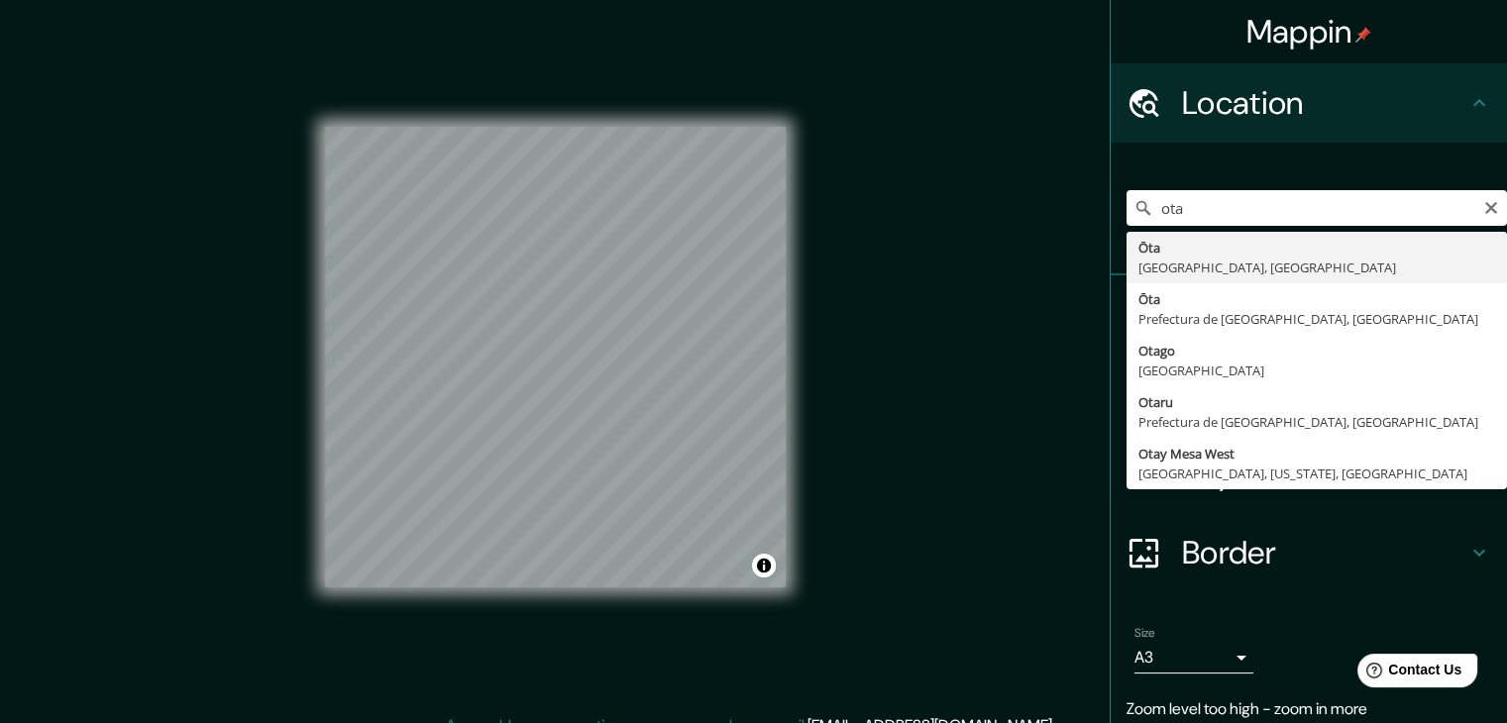
type input "[GEOGRAPHIC_DATA], [GEOGRAPHIC_DATA], [GEOGRAPHIC_DATA]"
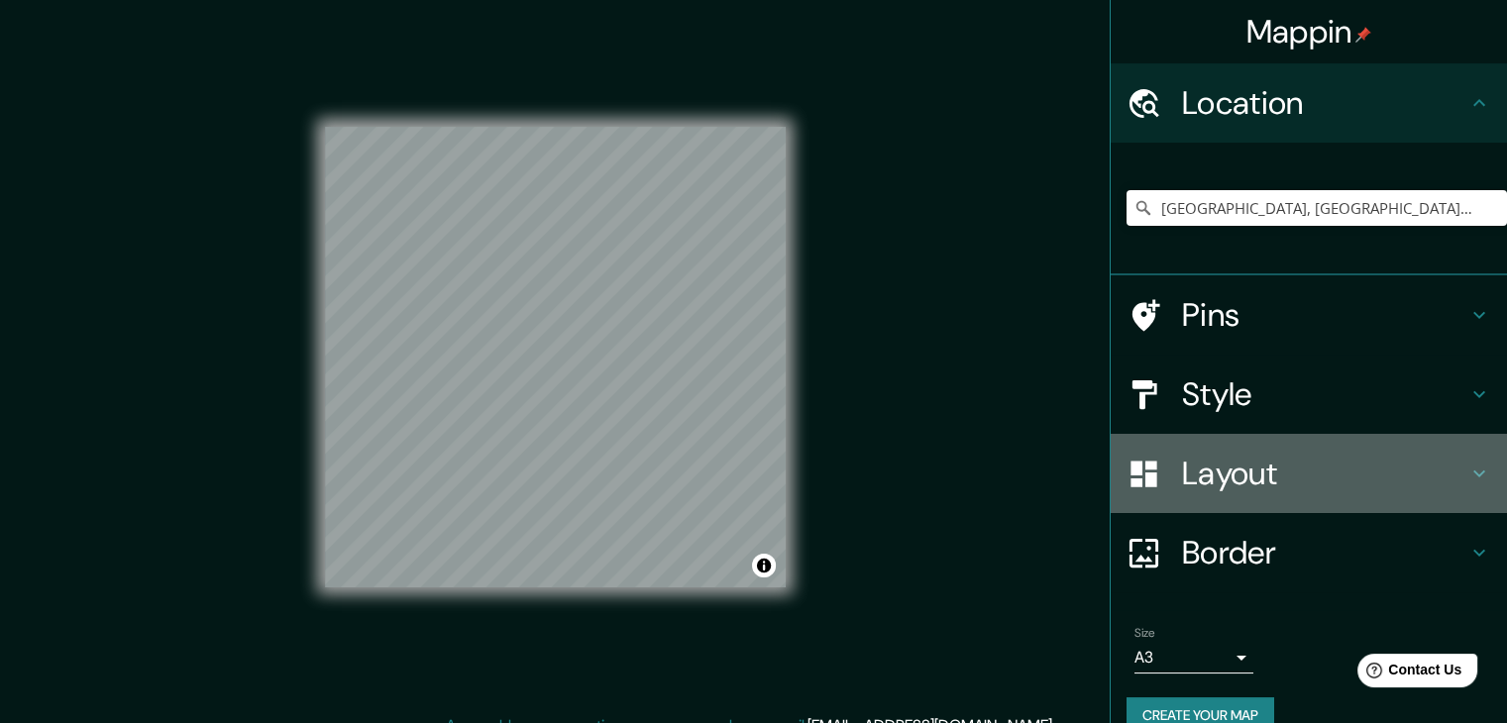
click at [1205, 475] on h4 "Layout" at bounding box center [1324, 474] width 285 height 40
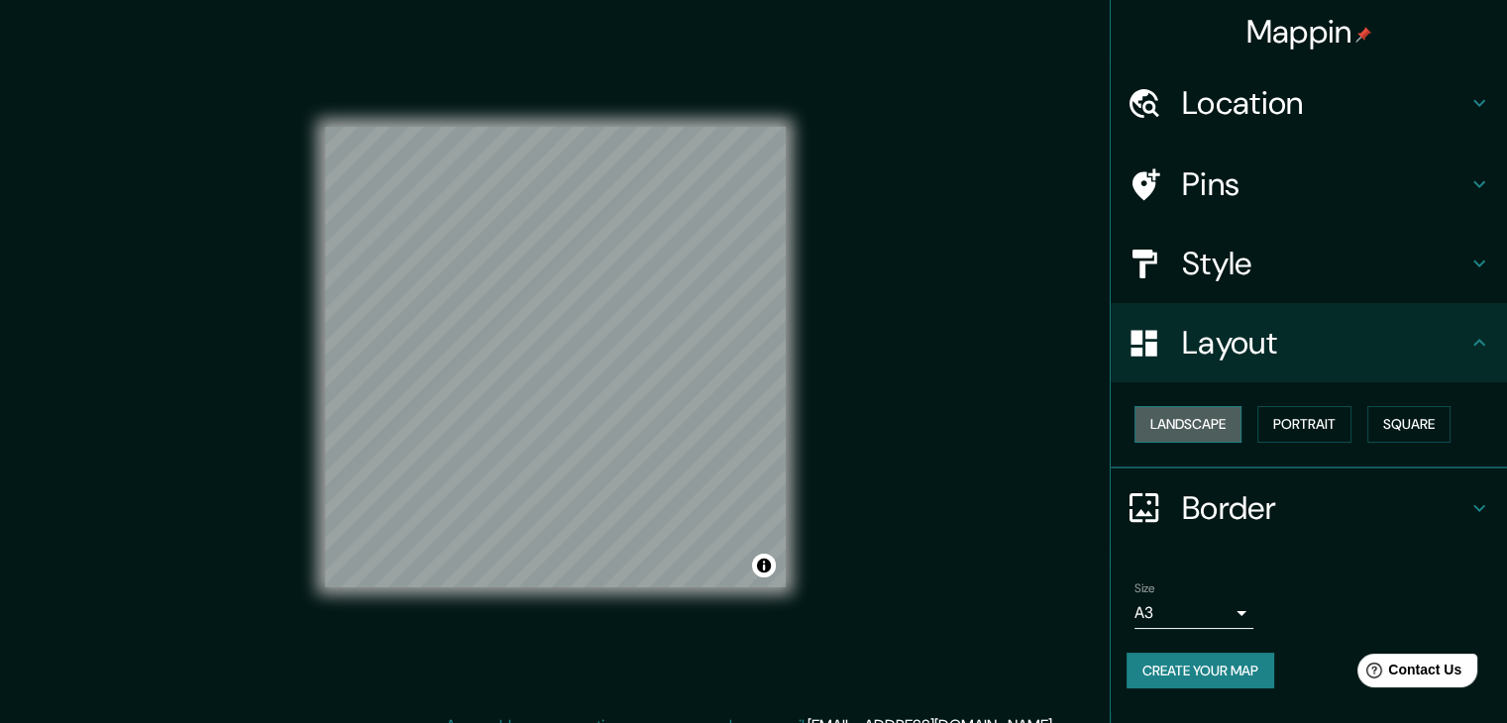
click at [1180, 427] on button "Landscape" at bounding box center [1187, 424] width 107 height 37
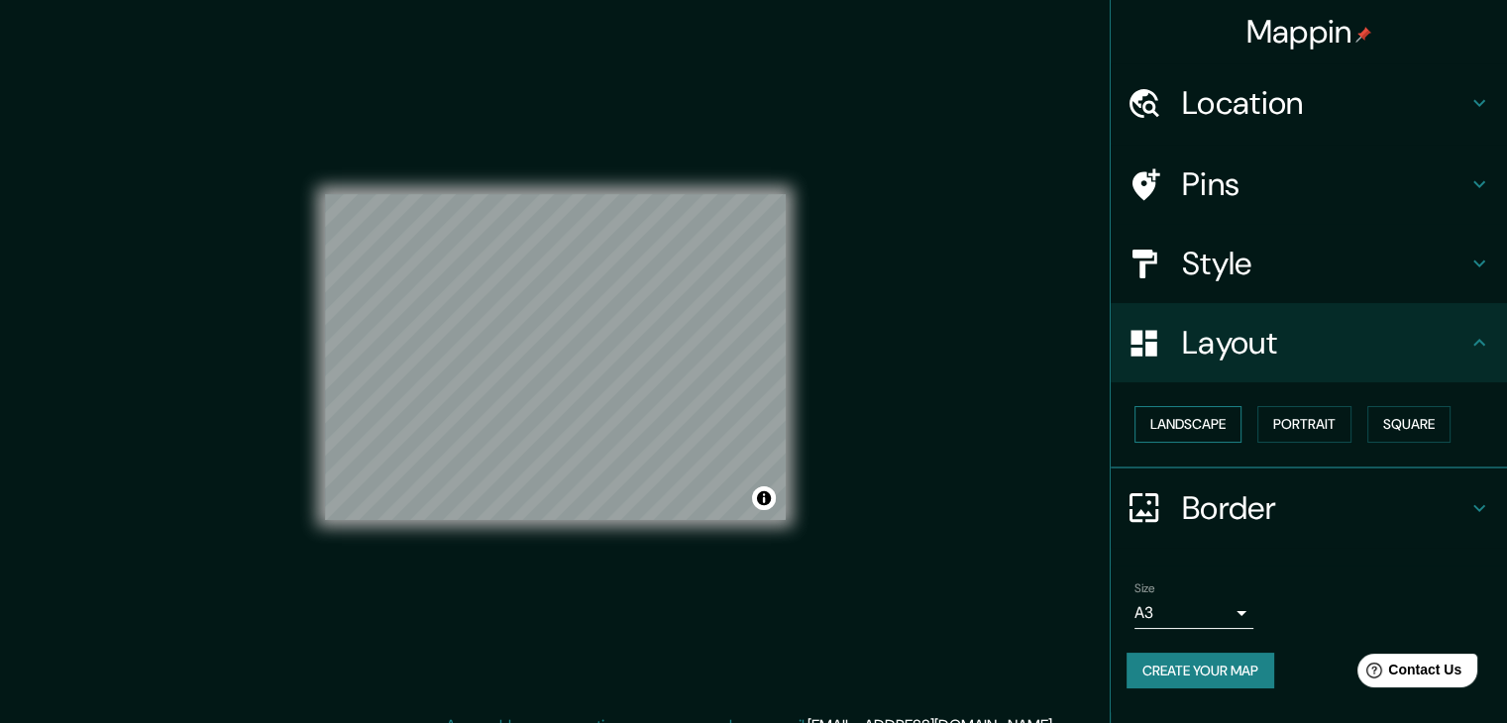
click at [1180, 428] on button "Landscape" at bounding box center [1187, 424] width 107 height 37
click at [1438, 424] on button "Square" at bounding box center [1408, 424] width 83 height 37
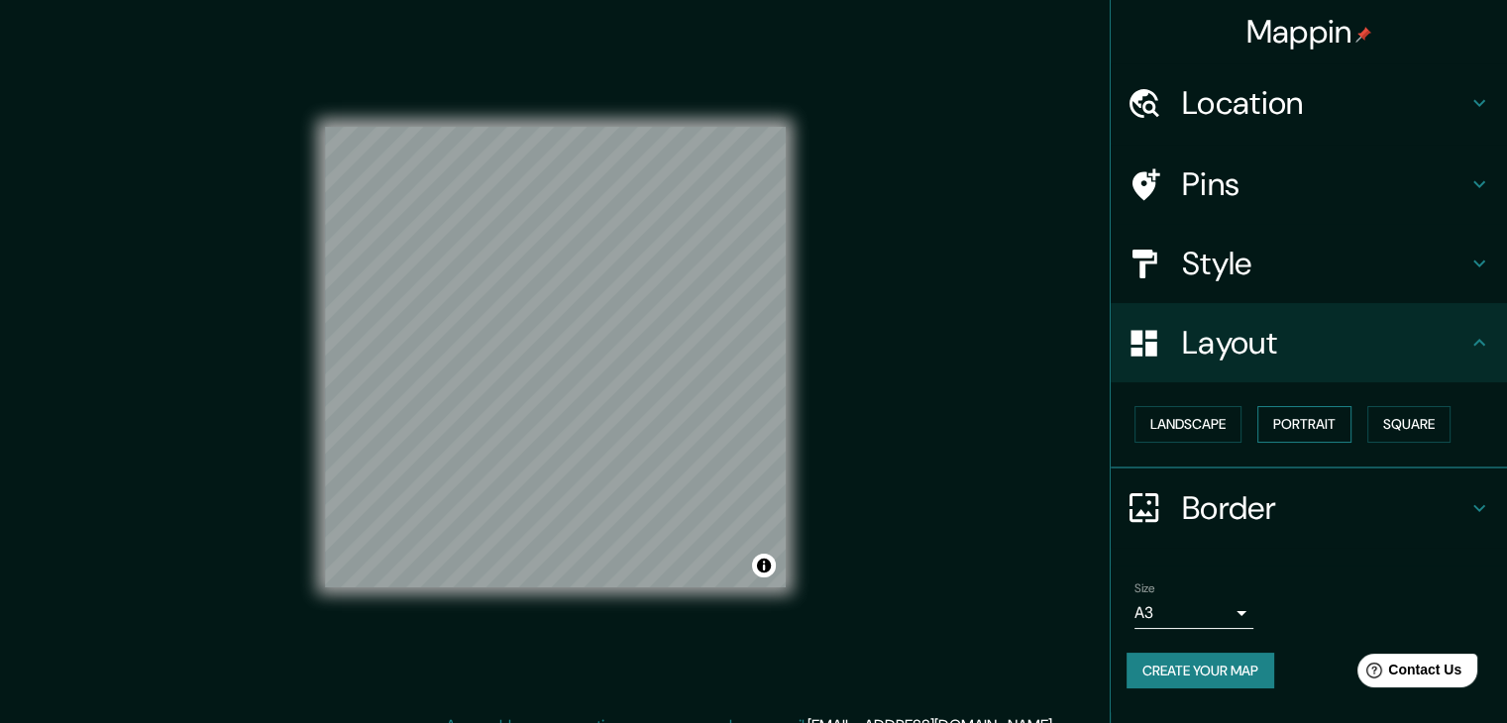
click at [1325, 420] on button "Portrait" at bounding box center [1304, 424] width 94 height 37
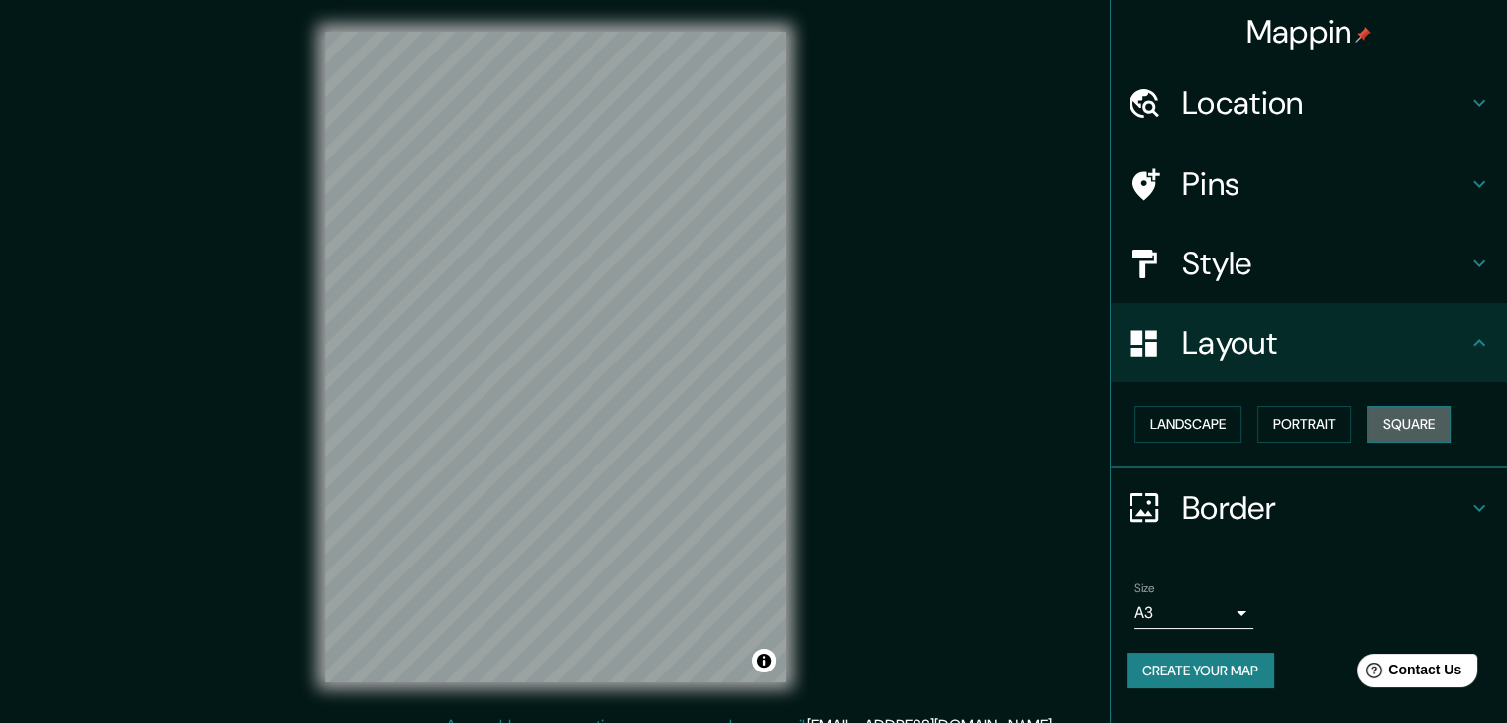
click at [1430, 426] on button "Square" at bounding box center [1408, 424] width 83 height 37
